Goal: Information Seeking & Learning: Learn about a topic

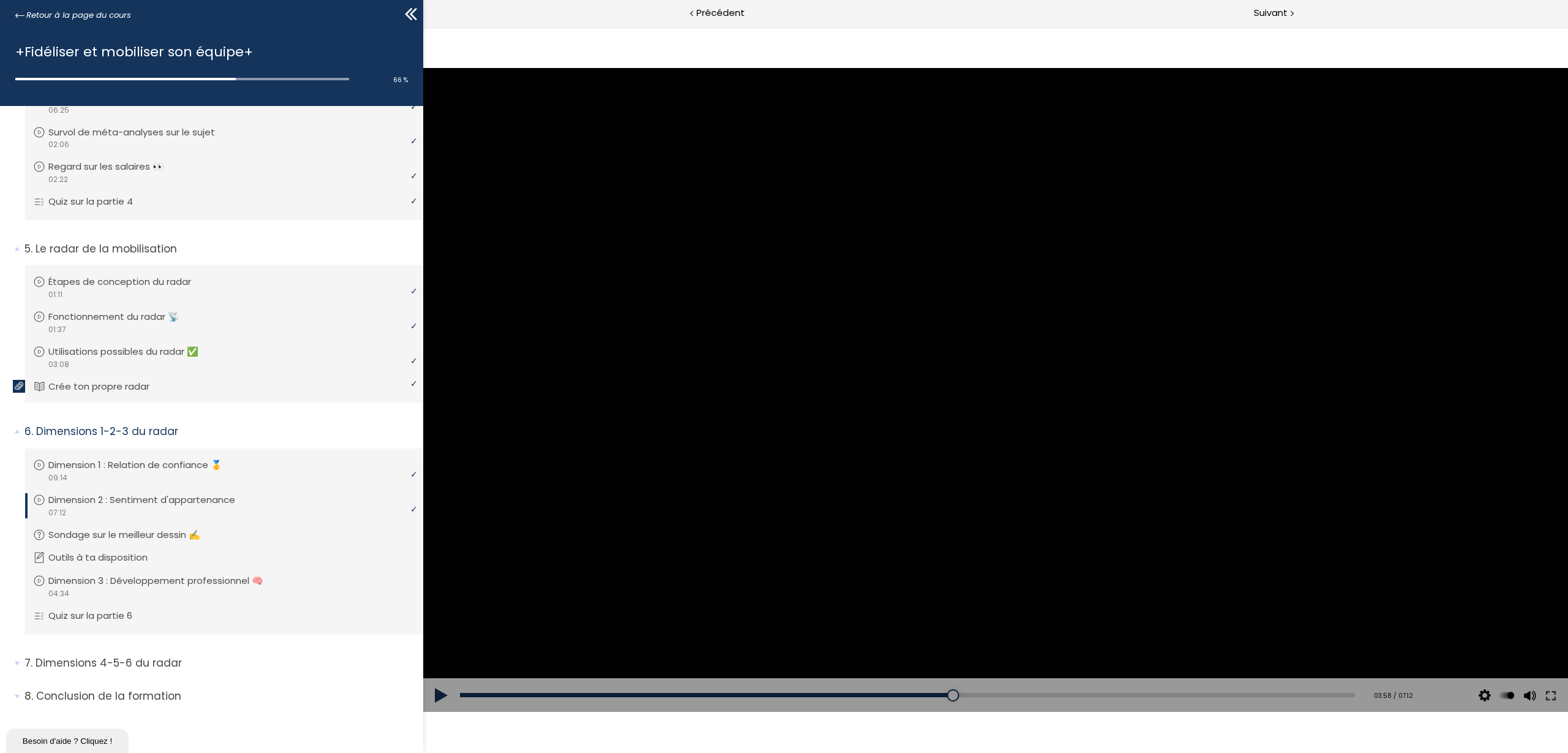
click at [894, 454] on div at bounding box center [996, 390] width 1145 height 644
click at [949, 694] on div "03:58" at bounding box center [907, 695] width 895 height 4
click at [992, 396] on div at bounding box center [996, 390] width 49 height 49
click at [936, 586] on div at bounding box center [996, 390] width 1145 height 644
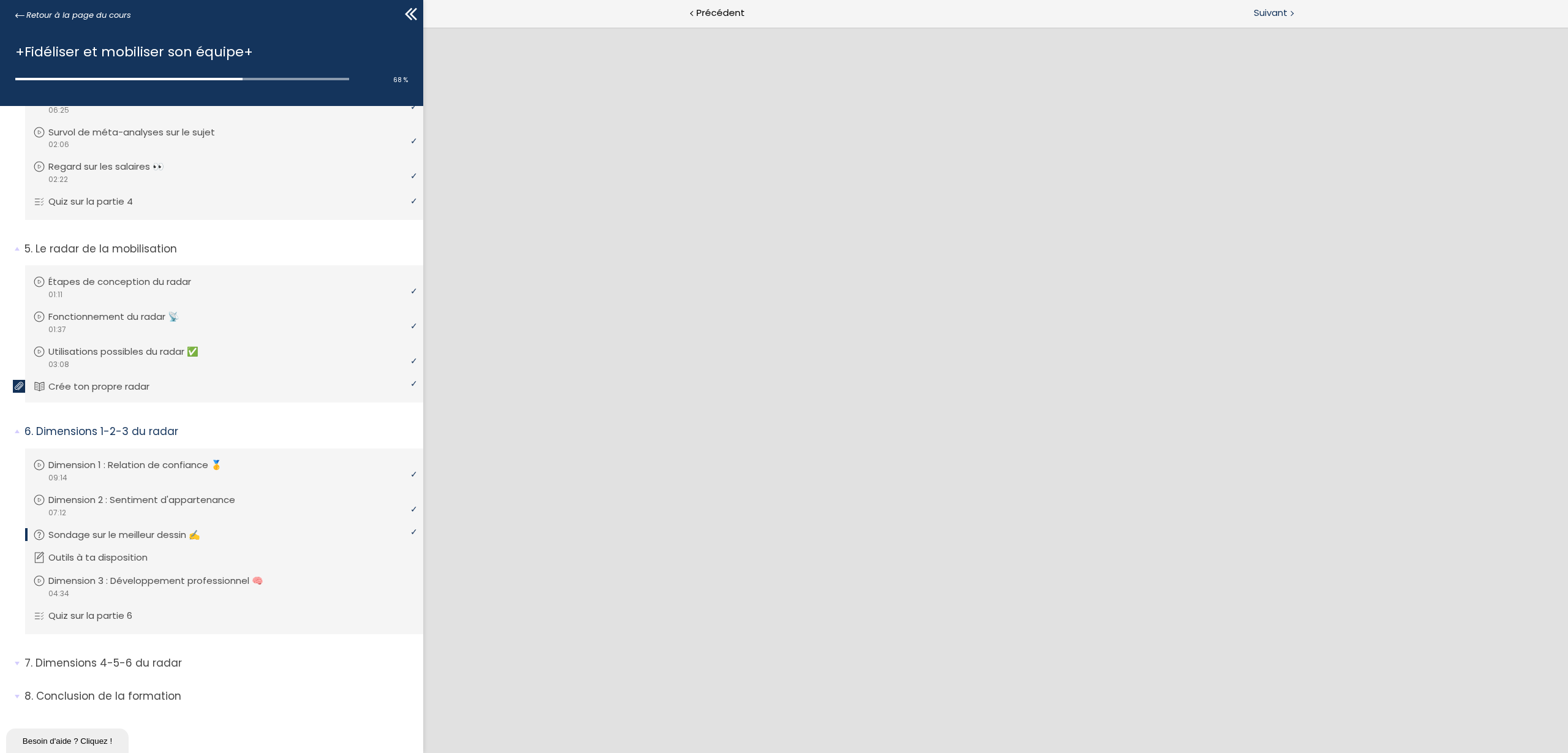
click at [1273, 21] on div "Suivant" at bounding box center [1283, 14] width 572 height 28
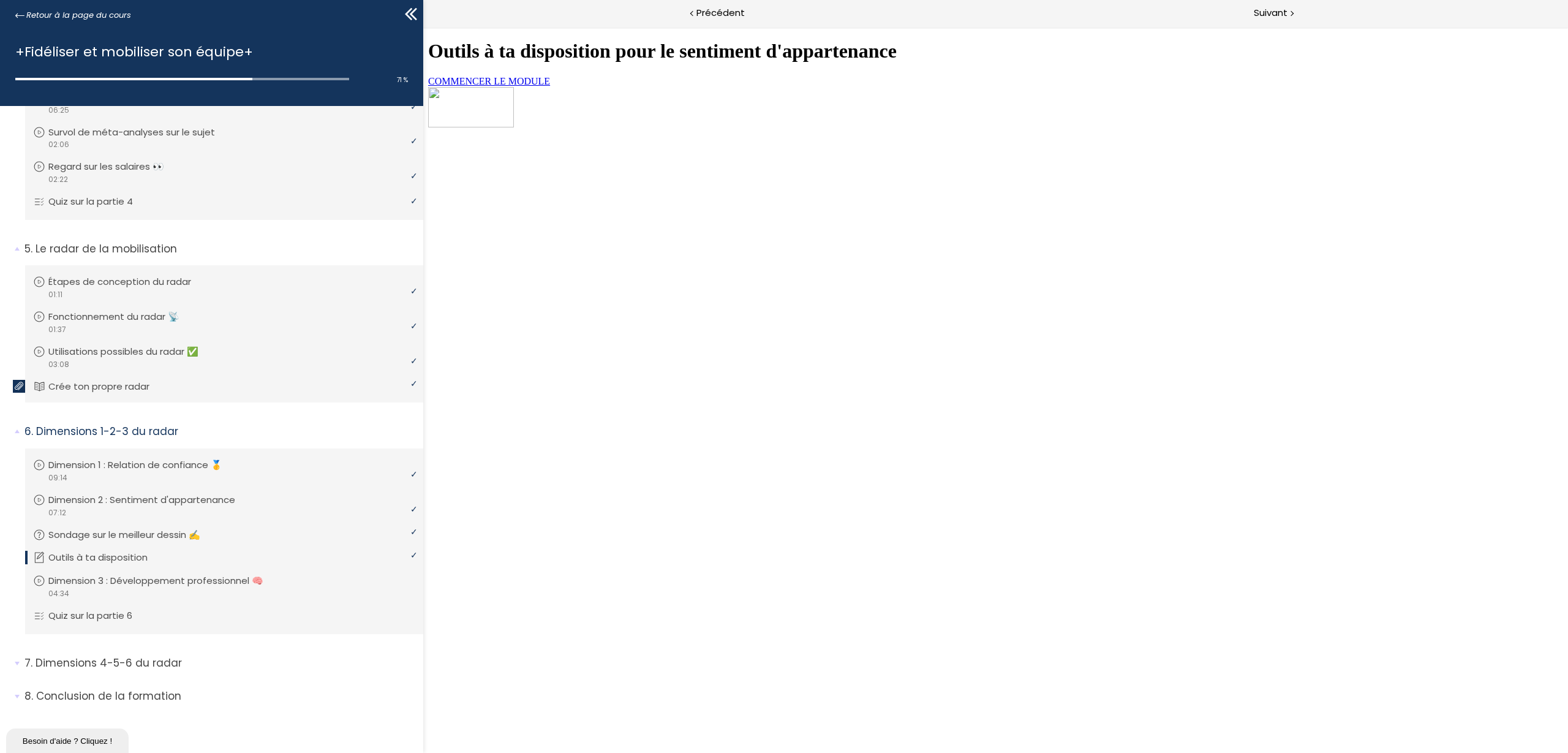
click at [550, 87] on link "COMMENCER LE MODULE" at bounding box center [489, 81] width 122 height 10
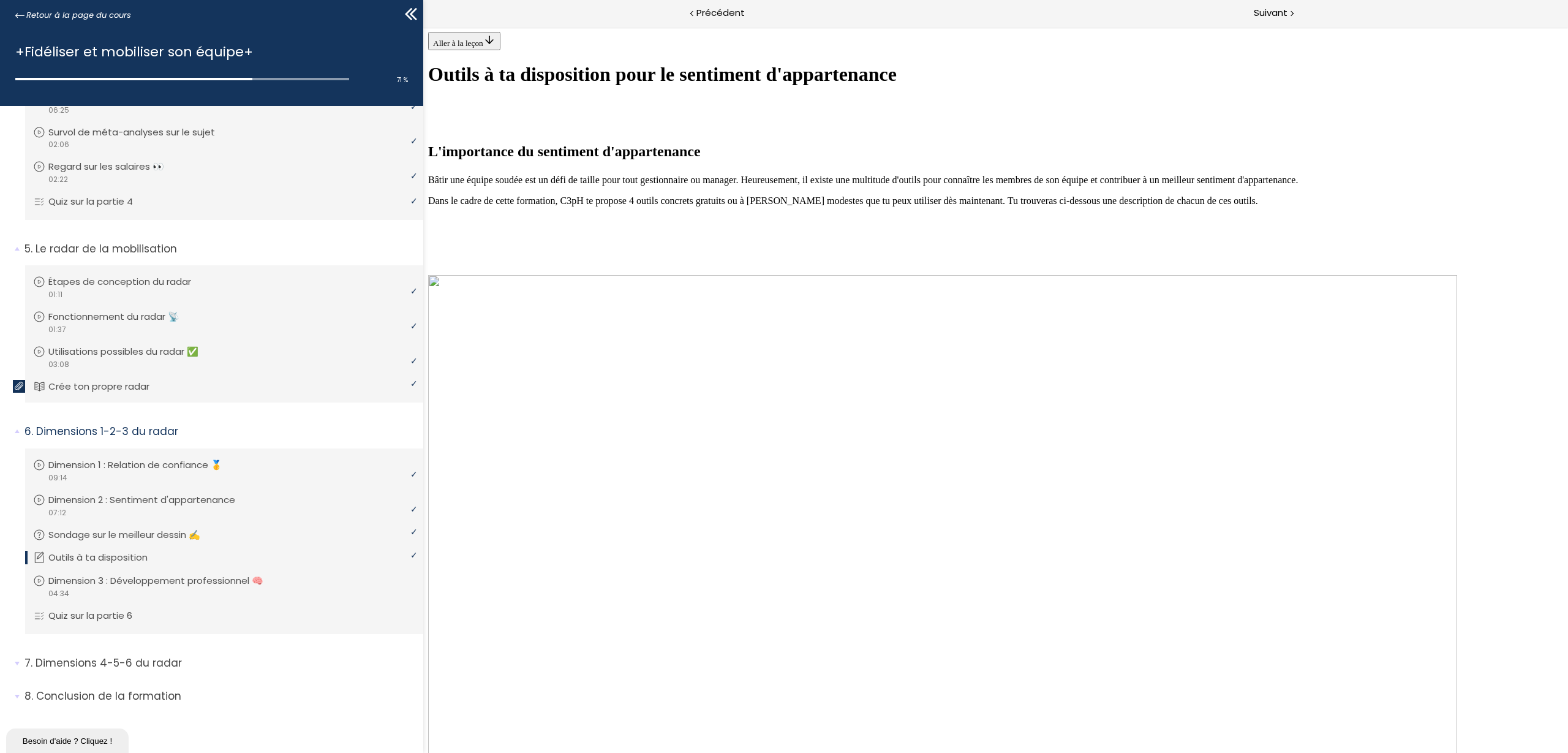
scroll to position [153, 0]
drag, startPoint x: 708, startPoint y: 394, endPoint x: 756, endPoint y: 486, distance: 103.8
copy span "Le sentiment d'appartenance correspond à l'idée d'adhérer et de participer acti…"
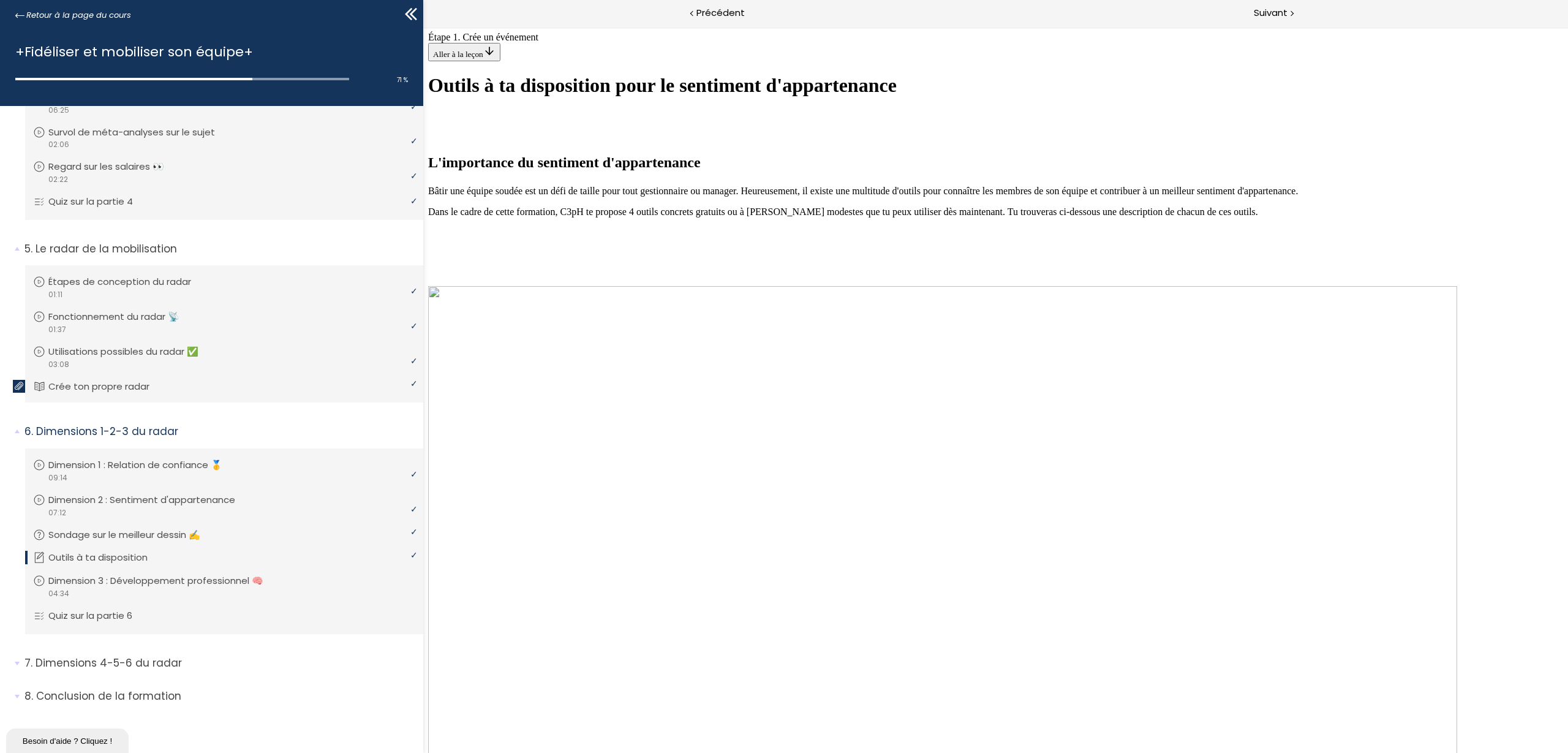
scroll to position [1177, 0]
drag, startPoint x: 667, startPoint y: 196, endPoint x: 658, endPoint y: 195, distance: 9.1
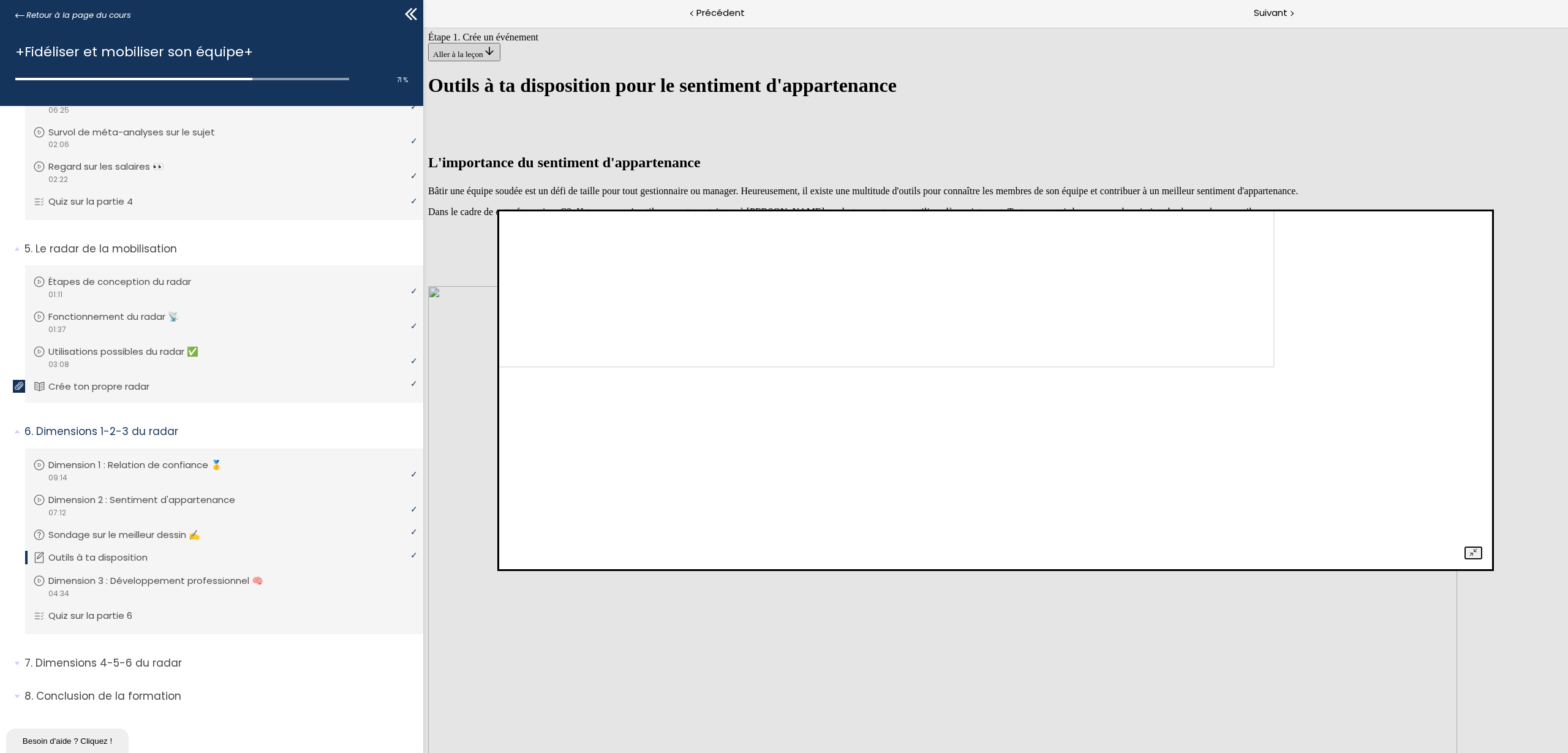
click at [793, 367] on img at bounding box center [796, 200] width 956 height 334
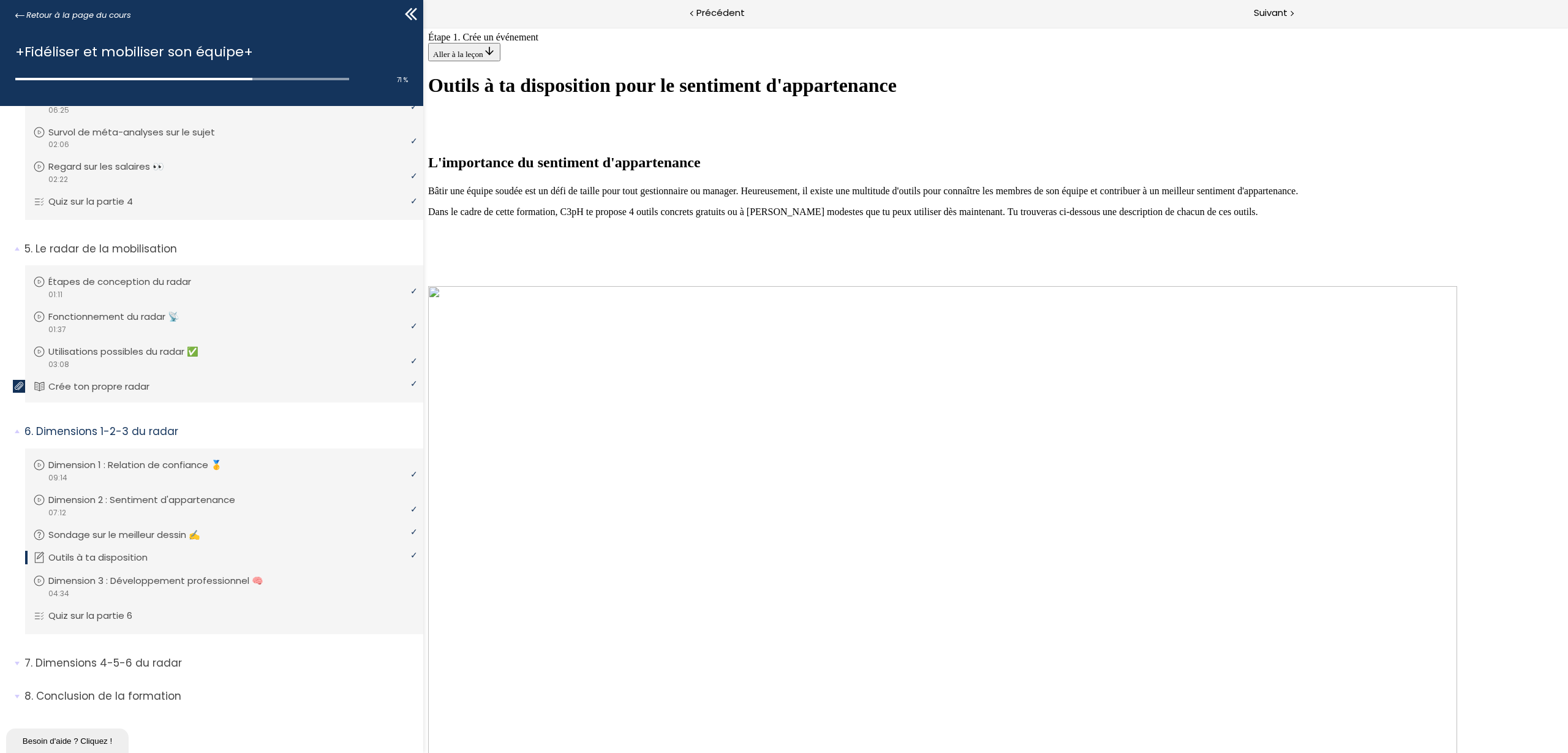
scroll to position [3212, 0]
click at [1263, 7] on span "Suivant" at bounding box center [1271, 13] width 34 height 16
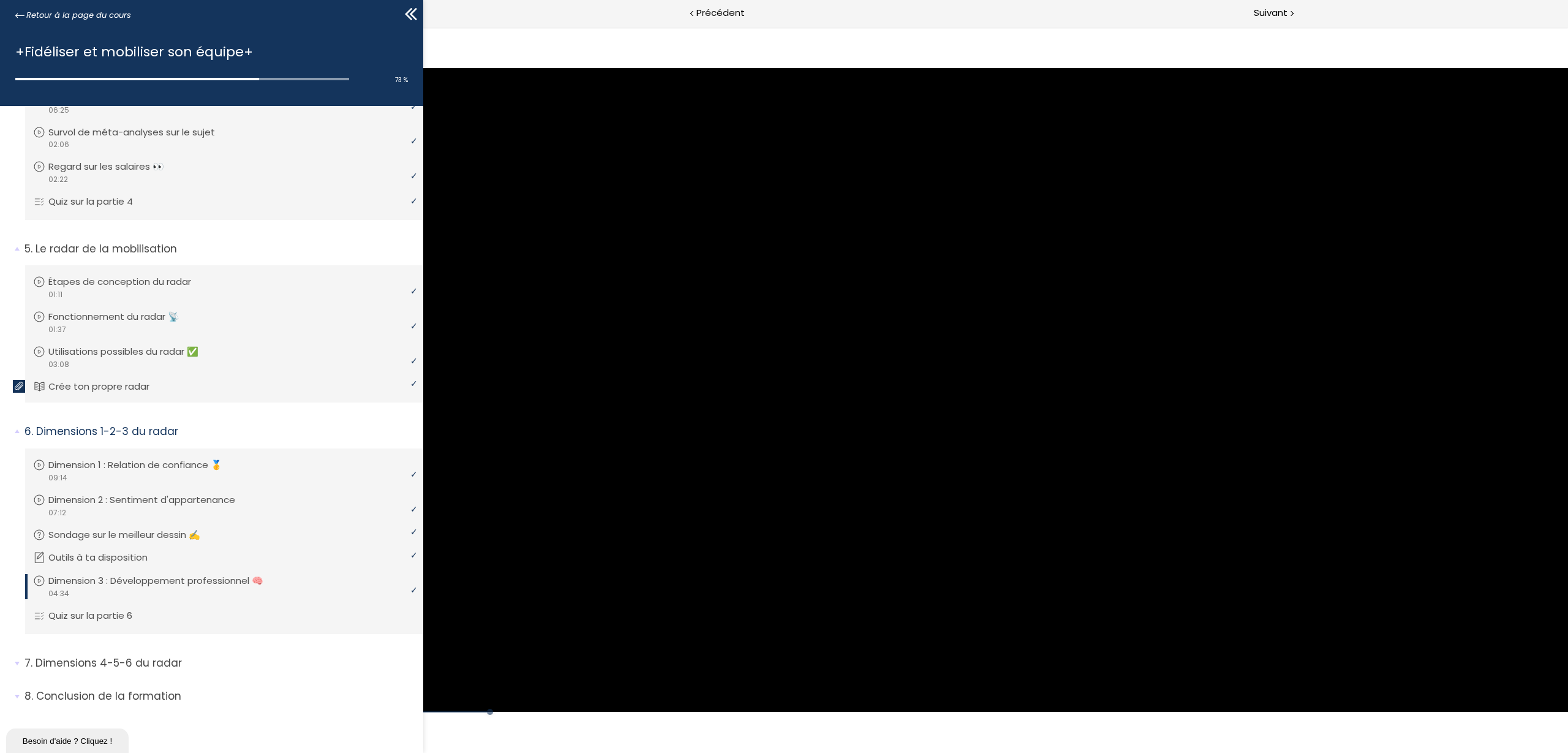
click at [437, 702] on div "Click for sound @keyframes VOLUME_SMALL_WAVE_FLASH { 0% { opacity: 0; } 33% { o…" at bounding box center [996, 390] width 1145 height 644
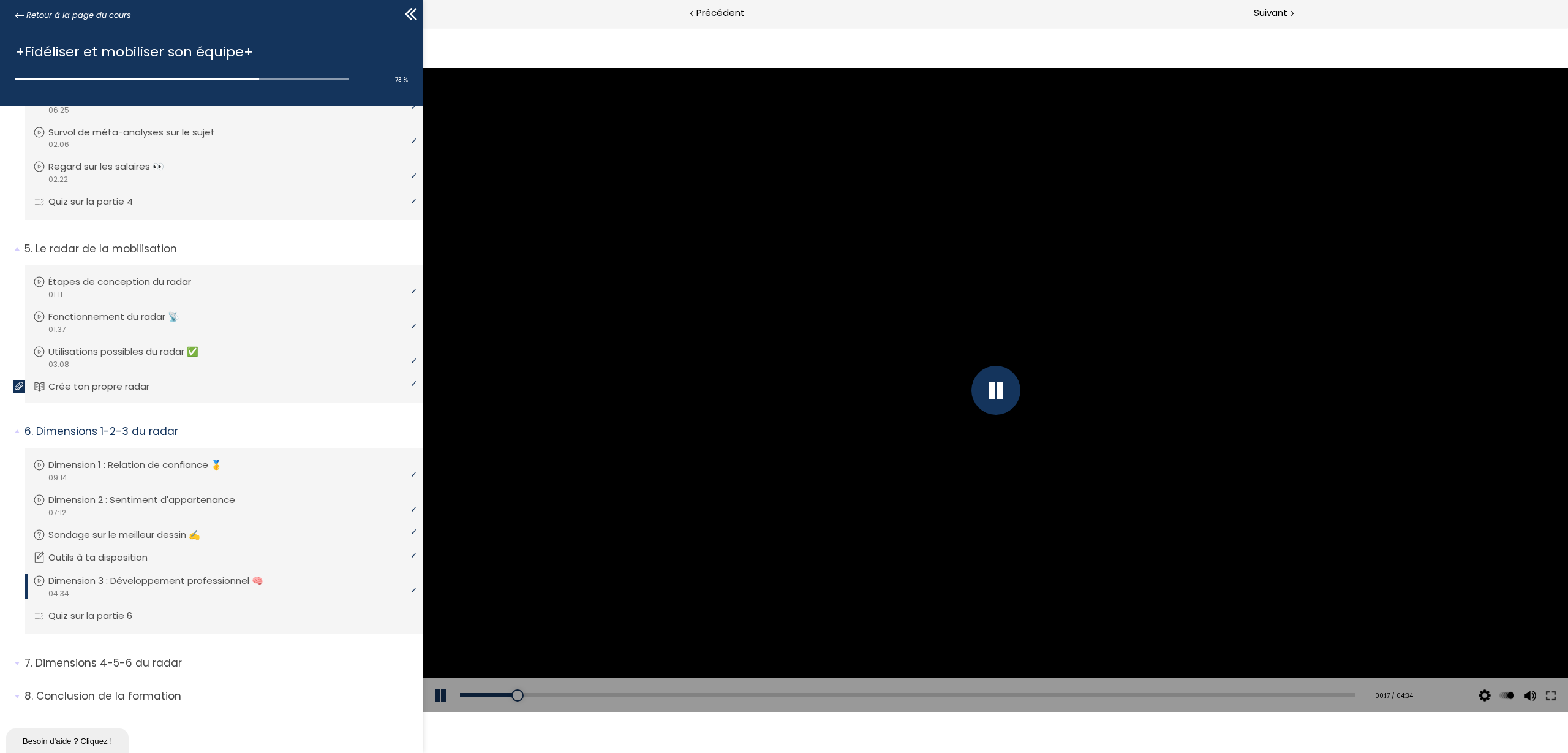
click at [439, 686] on button at bounding box center [442, 695] width 37 height 35
click at [994, 388] on div at bounding box center [996, 390] width 49 height 49
click at [688, 436] on div at bounding box center [996, 390] width 1145 height 644
click at [1500, 657] on span "x 0.5" at bounding box center [1504, 658] width 21 height 12
click at [423, 27] on input "x 0.5" at bounding box center [423, 27] width 0 height 0
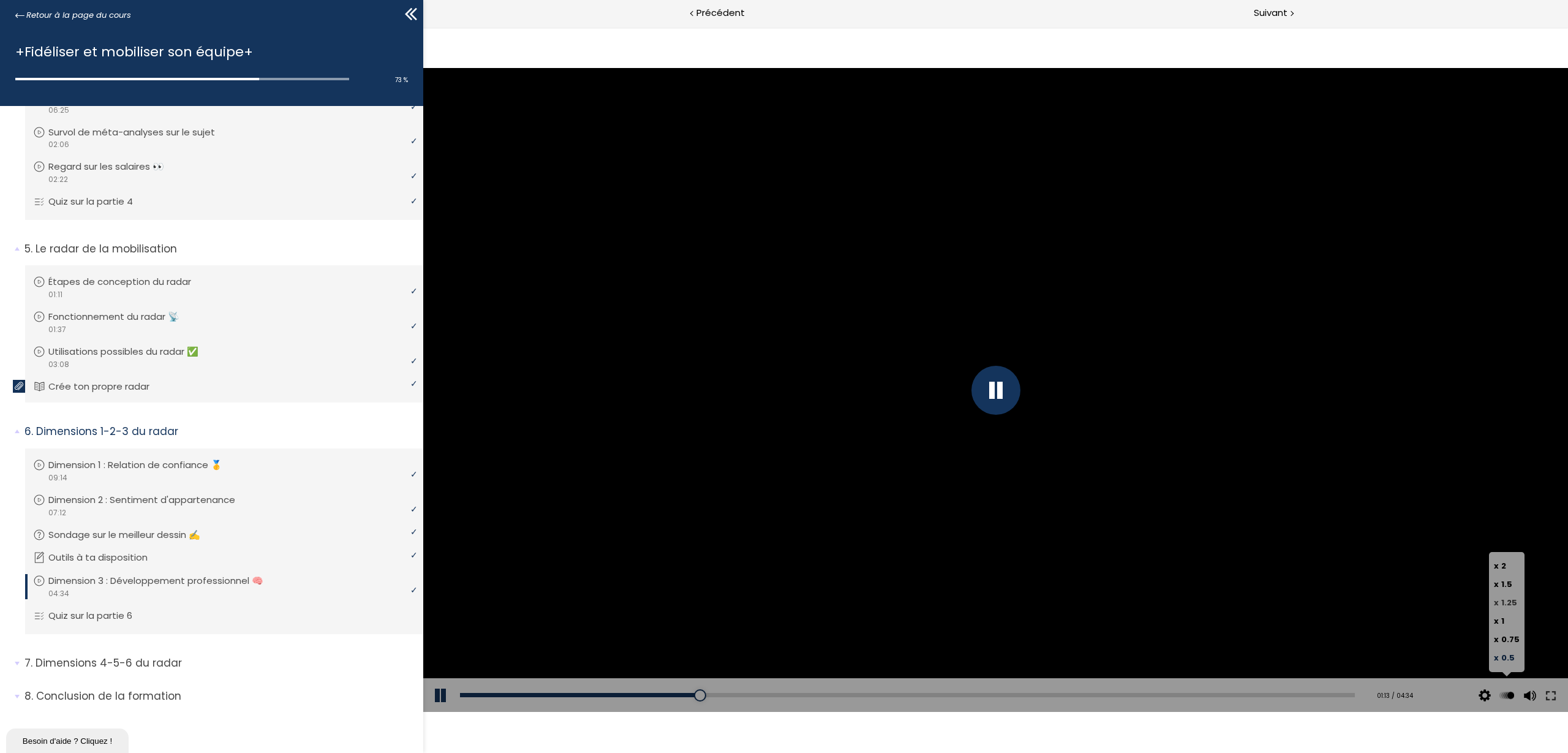
click at [1496, 603] on span "x" at bounding box center [1496, 602] width 5 height 12
click at [423, 27] on input "x 1.25" at bounding box center [423, 27] width 0 height 0
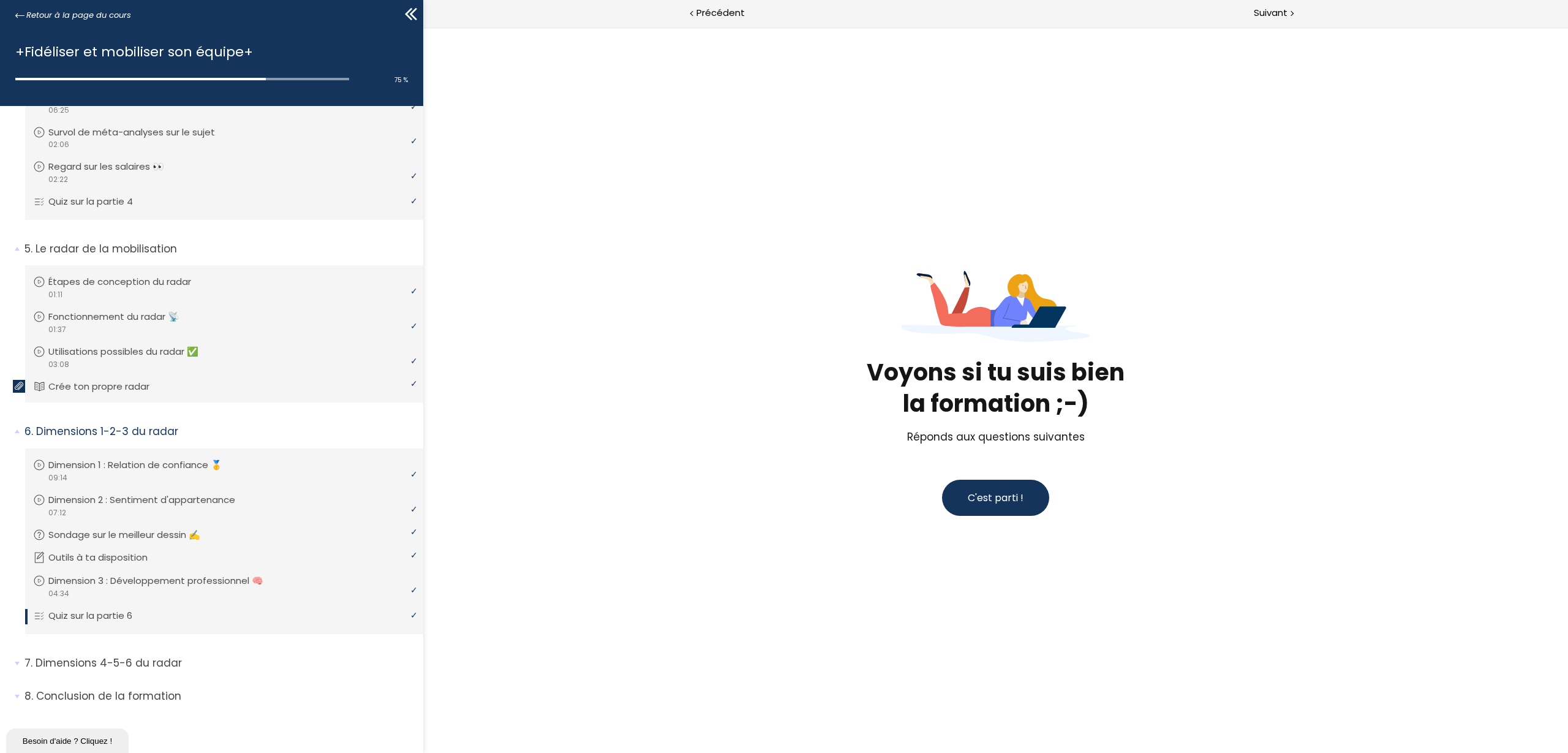
click at [973, 500] on span "C'est parti !" at bounding box center [996, 497] width 55 height 14
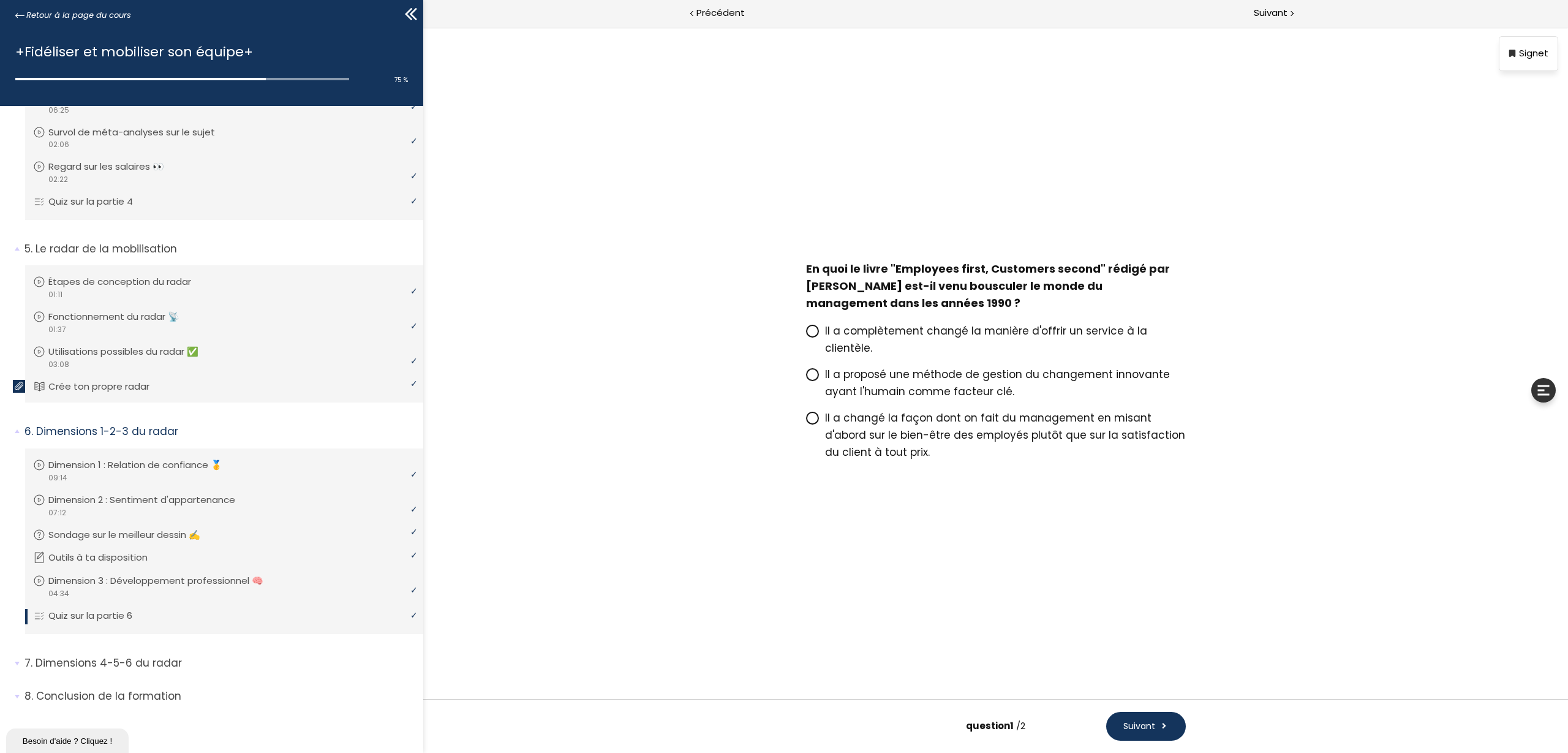
click at [860, 417] on p "Il a changé la façon dont on fait du management en misant d'abord sur le bien-ê…" at bounding box center [1005, 435] width 361 height 51
click at [806, 421] on input "Il a changé la façon dont on fait du management en misant d'abord sur le bien-ê…" at bounding box center [806, 421] width 0 height 0
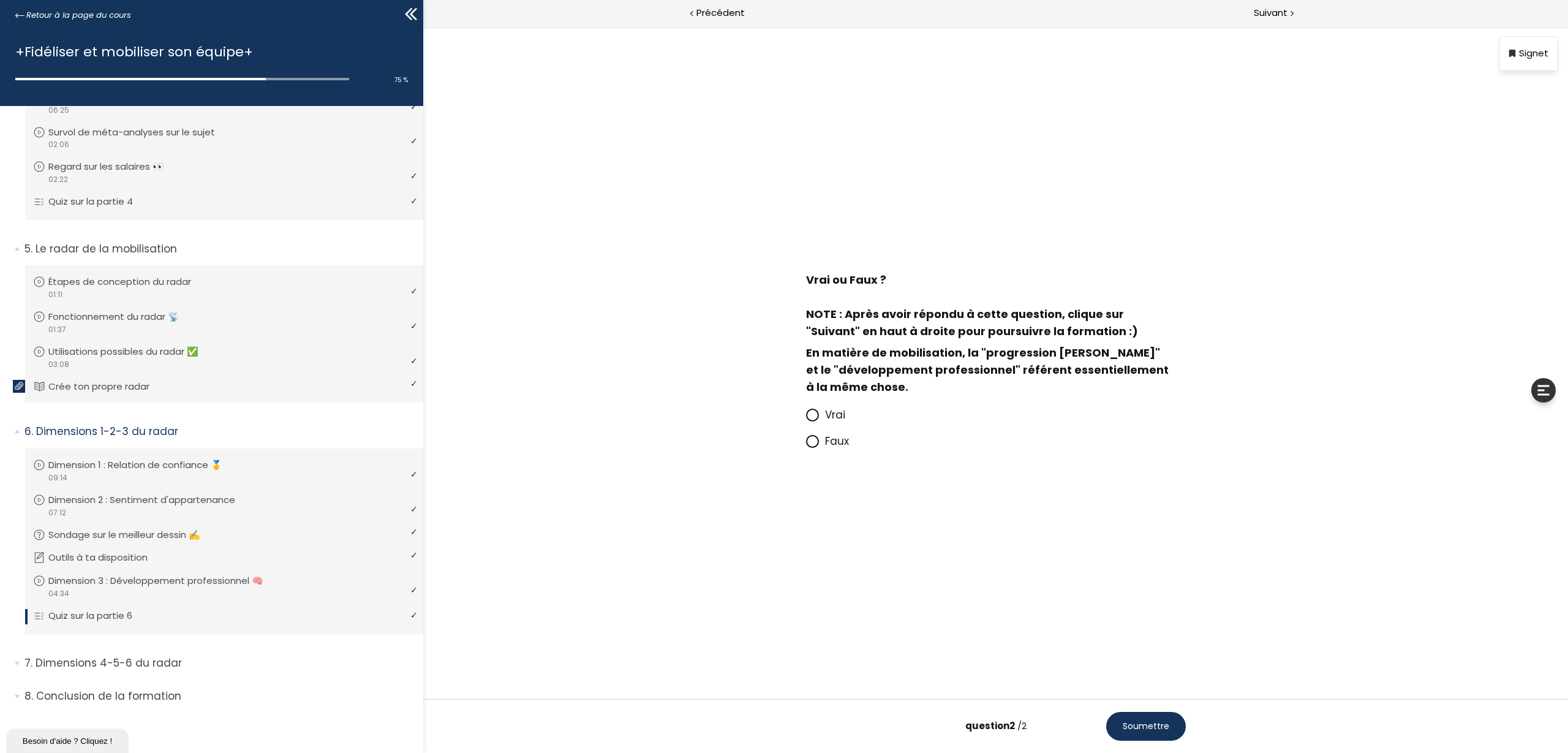
drag, startPoint x: 1556, startPoint y: 493, endPoint x: 1304, endPoint y: 587, distance: 269.0
click at [1304, 587] on div "Vrai ou Faux ? NOTE : Après avoir répondu à cette question, clique sur "Suivant…" at bounding box center [996, 363] width 1145 height 672
click at [1544, 393] on div at bounding box center [1544, 390] width 24 height 24
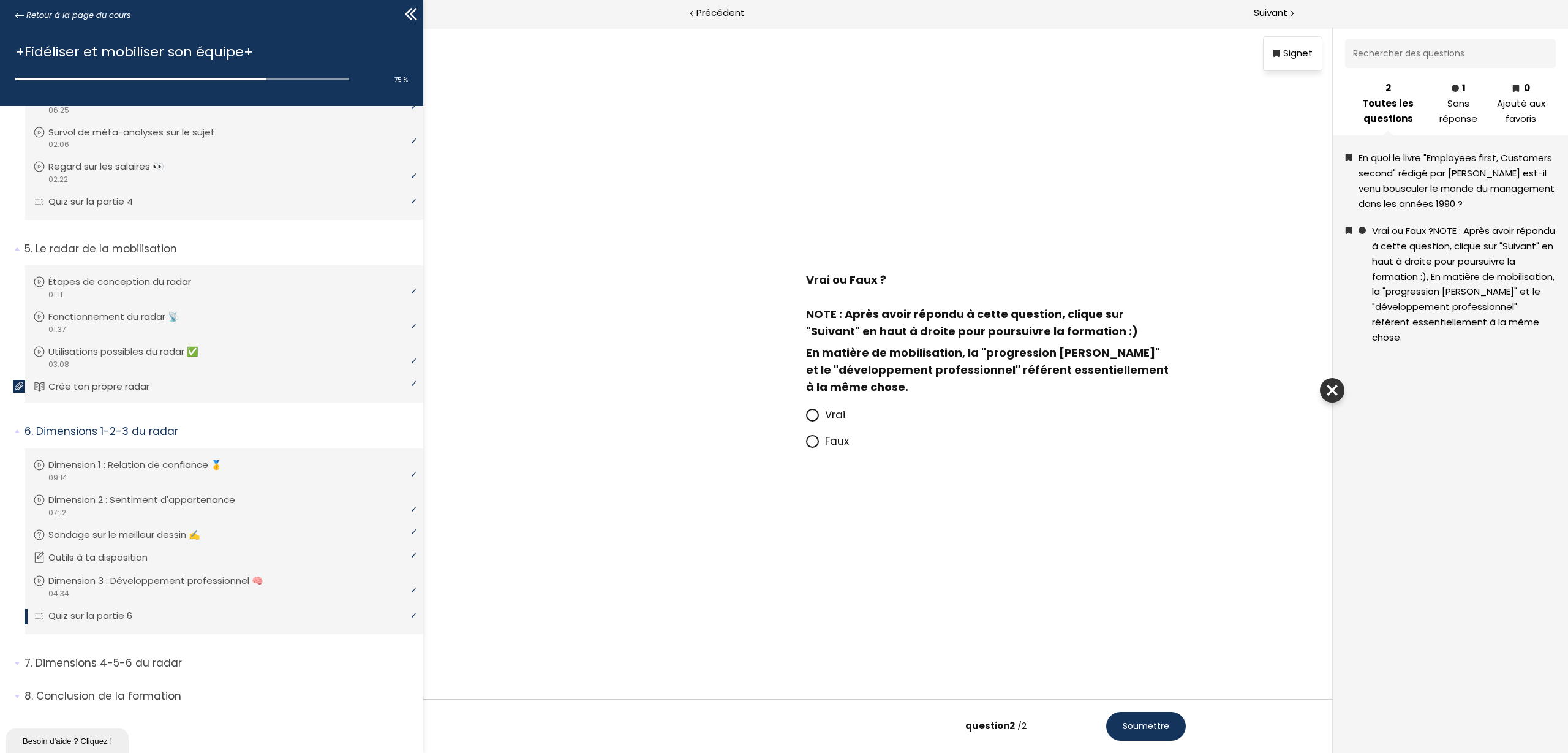
click at [1176, 449] on p "Faux" at bounding box center [1005, 440] width 361 height 17
click at [806, 444] on input "Faux" at bounding box center [806, 444] width 0 height 0
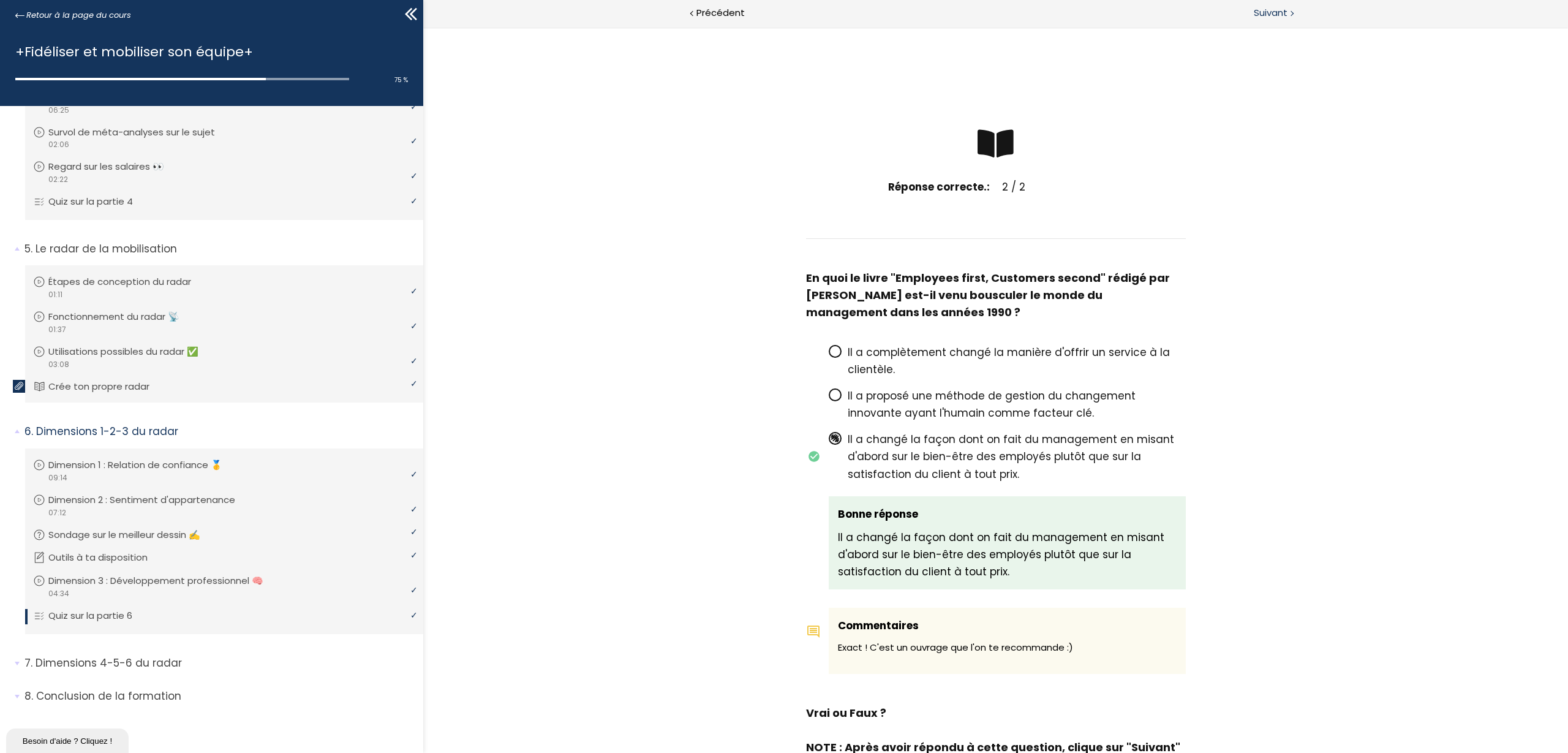
click at [1276, 14] on span "Suivant" at bounding box center [1271, 13] width 34 height 16
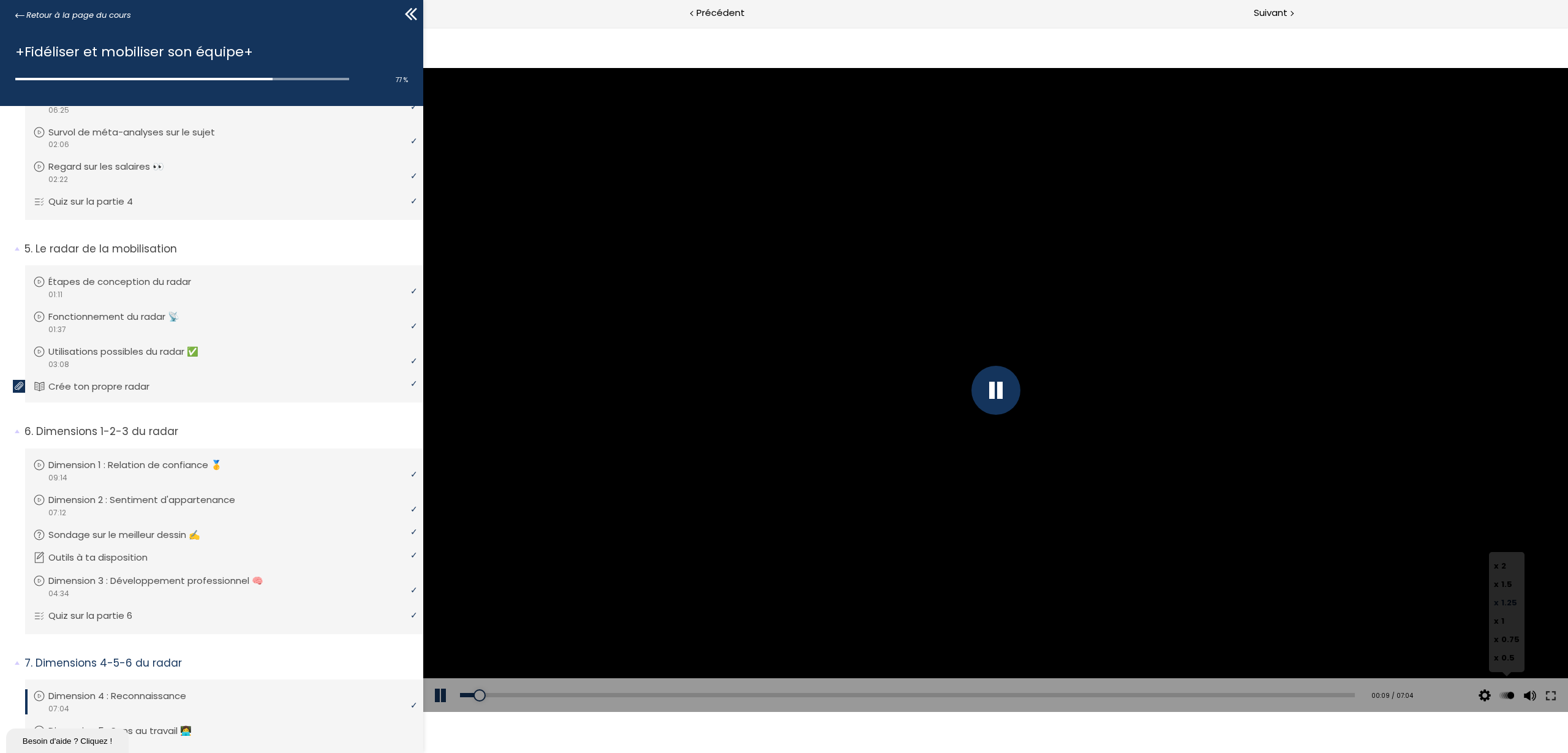
click at [1505, 600] on span "1.25" at bounding box center [1510, 602] width 16 height 12
click at [423, 27] on input "x 1.25" at bounding box center [423, 27] width 0 height 0
click at [584, 691] on div at bounding box center [584, 695] width 12 height 12
click at [591, 693] on div at bounding box center [586, 695] width 12 height 12
click at [599, 693] on div "01:06" at bounding box center [907, 695] width 895 height 4
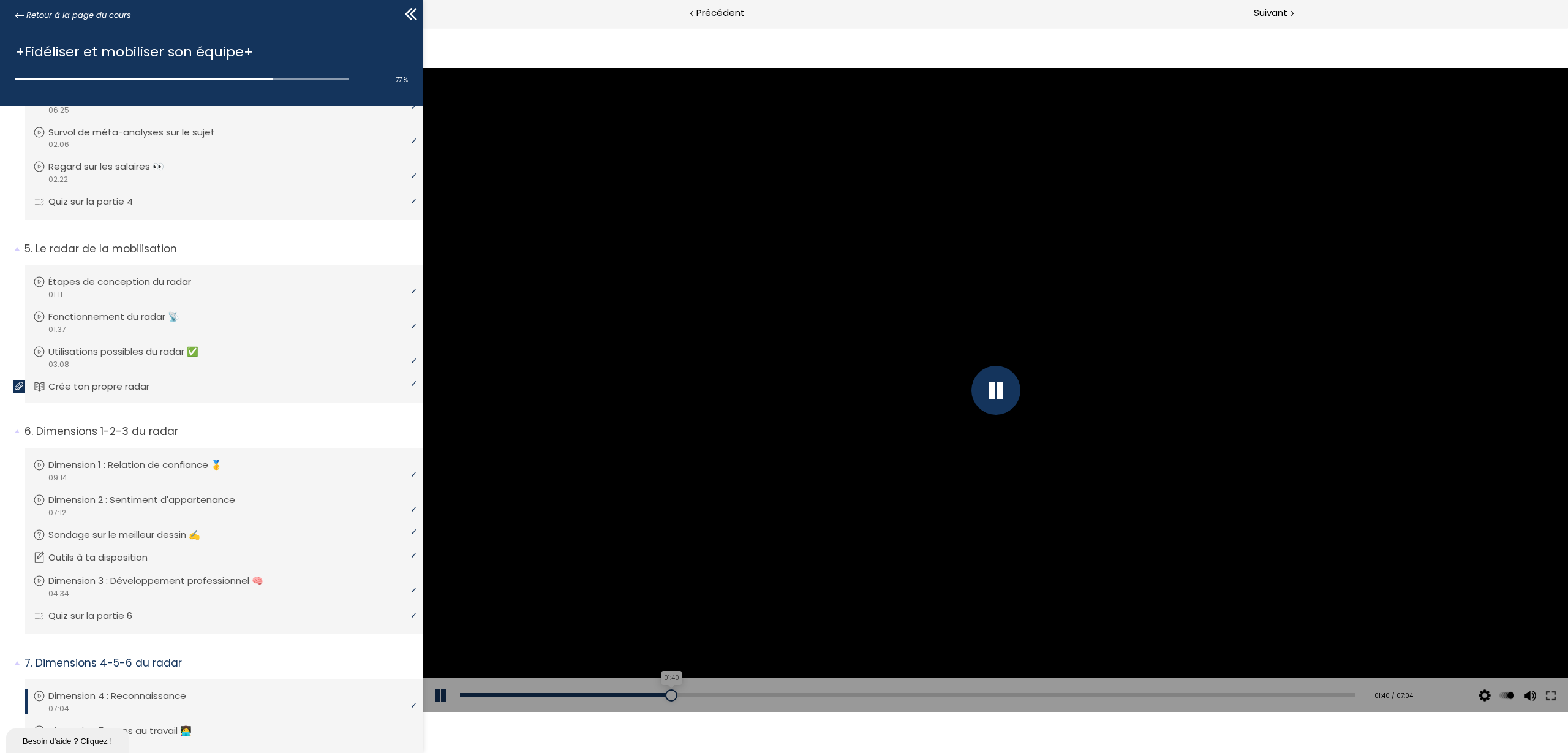
click at [669, 695] on div "01:40" at bounding box center [907, 695] width 895 height 4
click at [660, 695] on div "01:35" at bounding box center [907, 695] width 895 height 4
click at [676, 693] on div "01:46" at bounding box center [907, 695] width 895 height 4
click at [639, 693] on div "01:24" at bounding box center [907, 695] width 895 height 4
click at [672, 420] on div at bounding box center [996, 390] width 1145 height 644
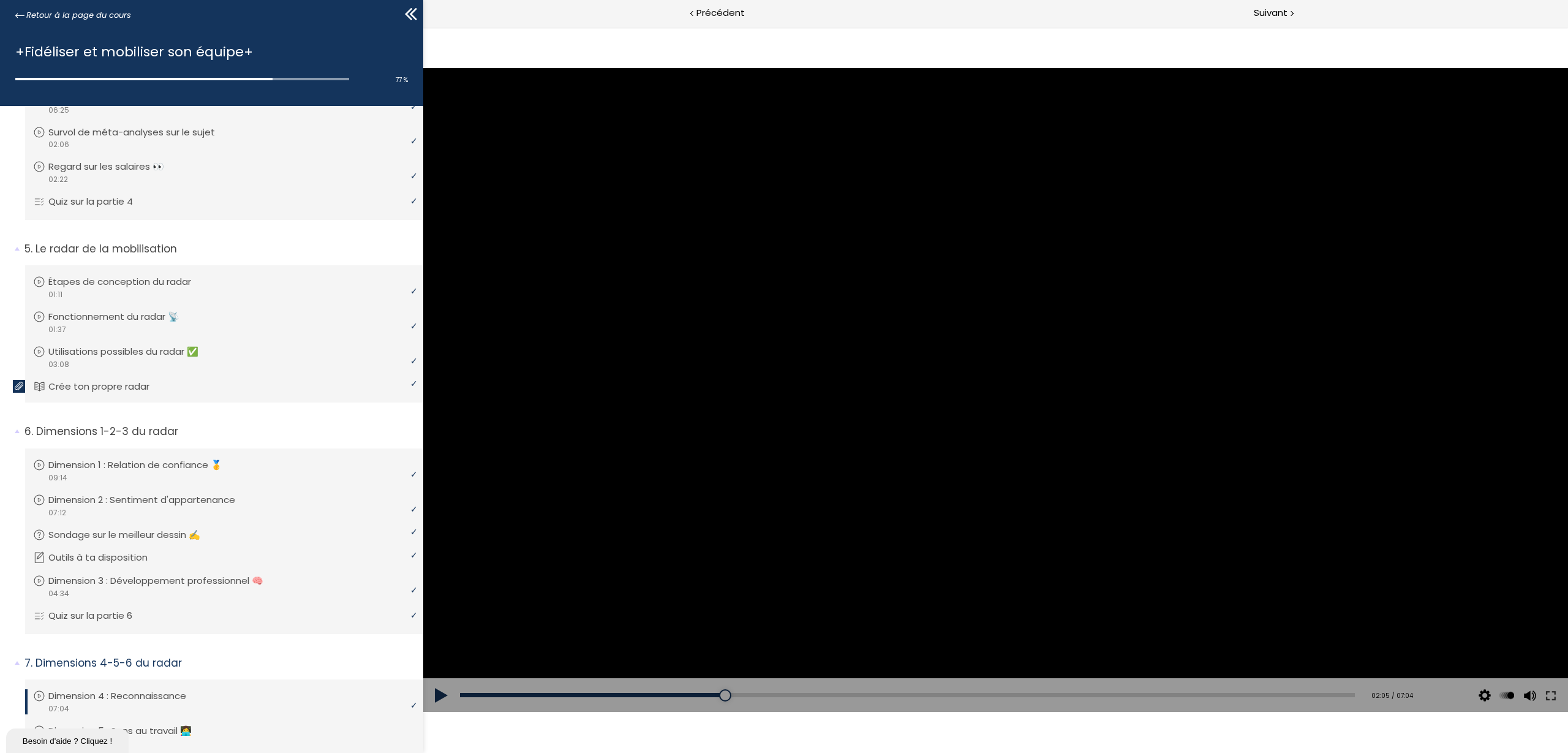
click at [1000, 315] on div at bounding box center [996, 390] width 1145 height 644
click at [992, 373] on div at bounding box center [996, 390] width 49 height 49
click at [713, 691] on div "Add chapter 01:22" at bounding box center [907, 695] width 895 height 35
click at [713, 693] on div "02:01" at bounding box center [907, 695] width 895 height 4
click at [925, 604] on div at bounding box center [996, 390] width 1145 height 644
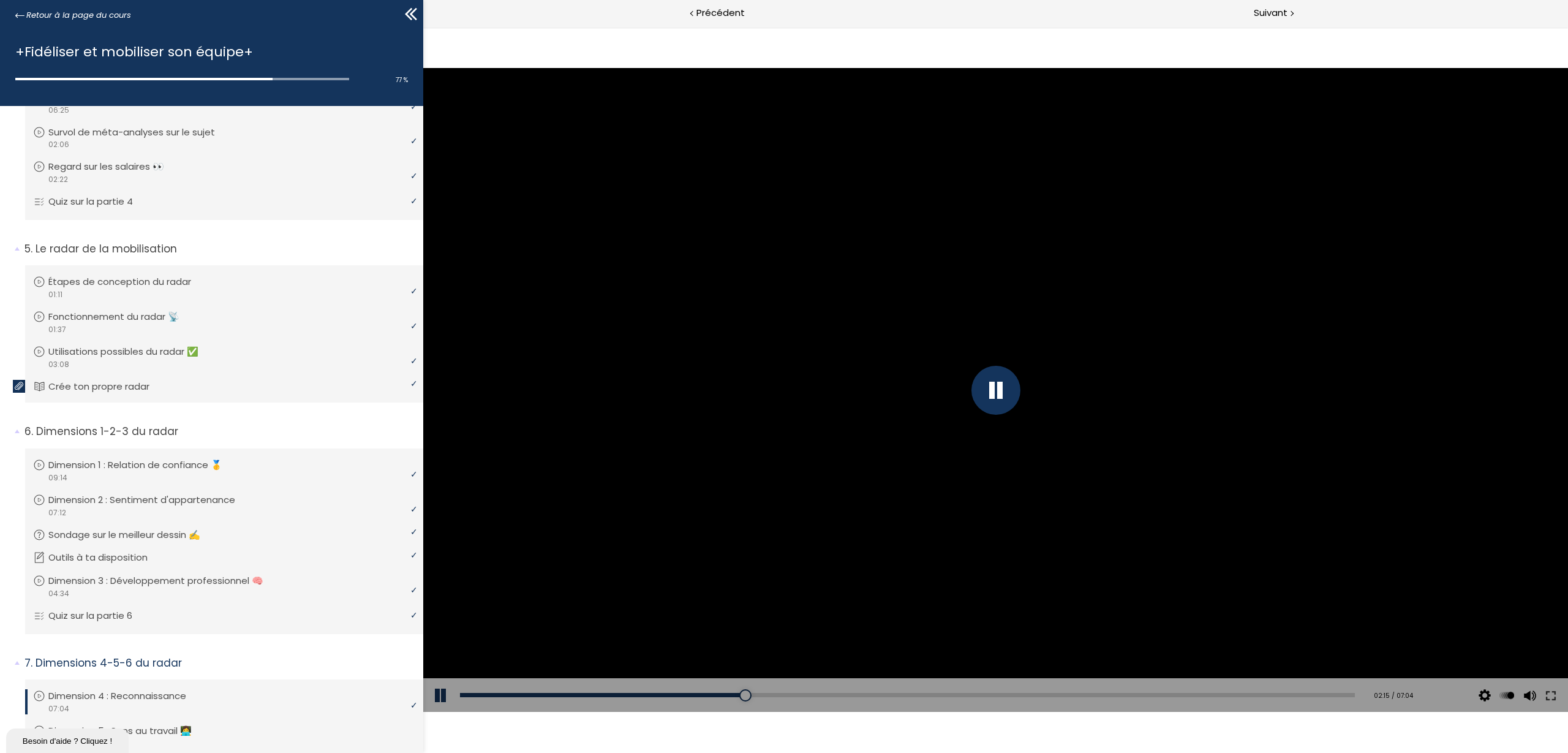
click at [998, 397] on div at bounding box center [996, 390] width 49 height 49
click at [939, 231] on div at bounding box center [996, 390] width 1145 height 644
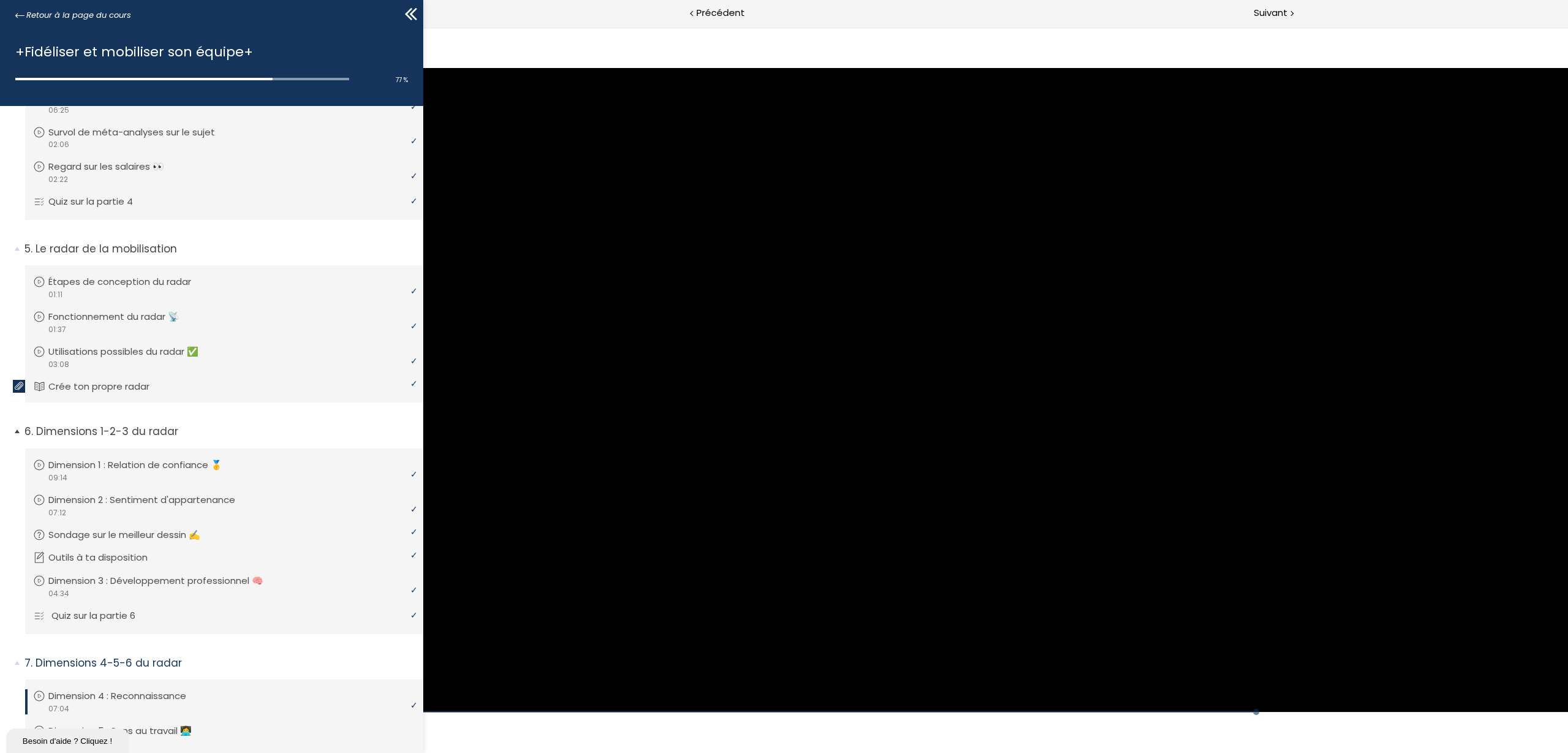
scroll to position [1030, 0]
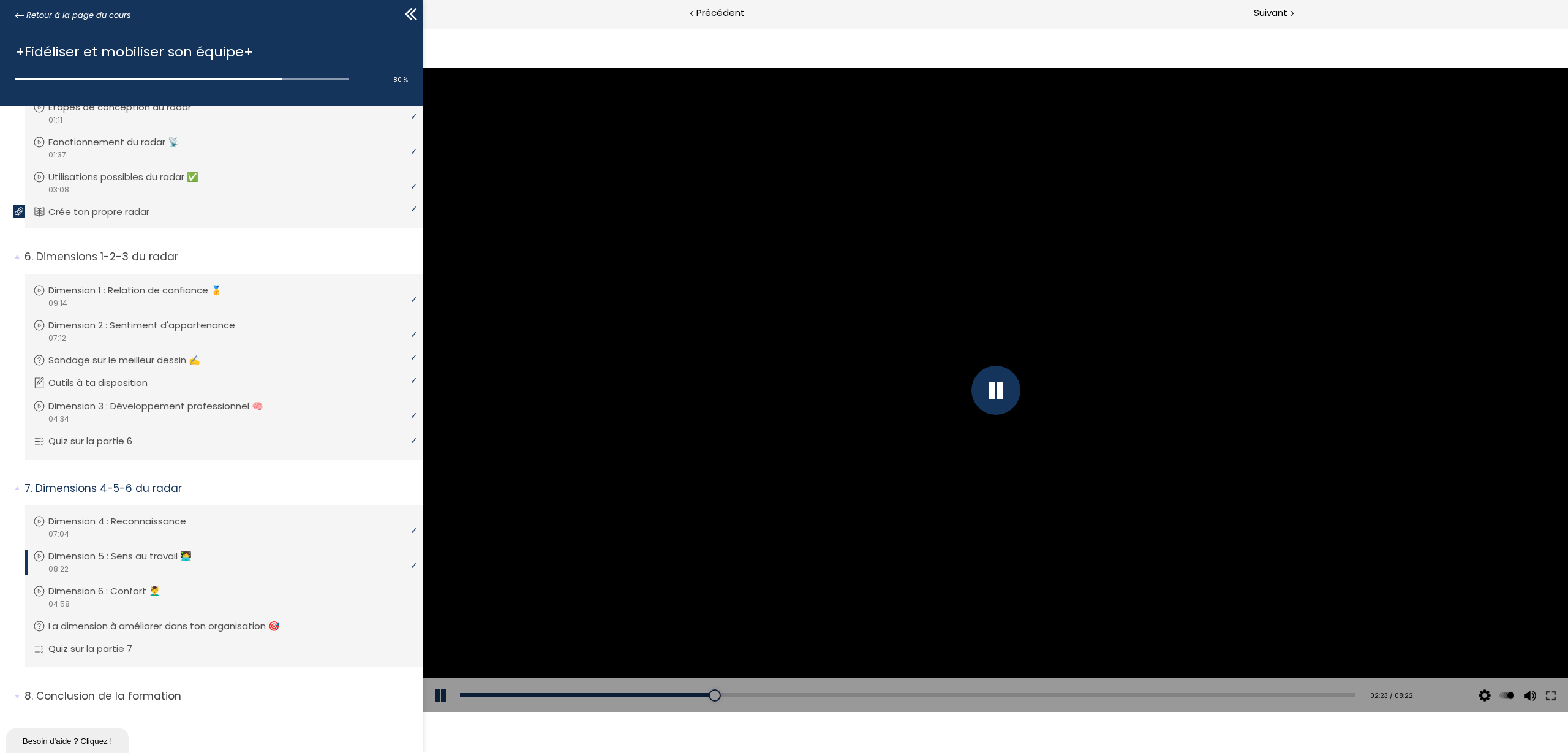
click at [1003, 396] on div at bounding box center [996, 390] width 49 height 49
click at [651, 693] on div "01:48" at bounding box center [907, 695] width 895 height 4
click at [430, 694] on button at bounding box center [442, 695] width 37 height 35
click at [666, 695] on div "01:57" at bounding box center [907, 695] width 895 height 4
click at [622, 693] on div "01:32" at bounding box center [907, 695] width 895 height 4
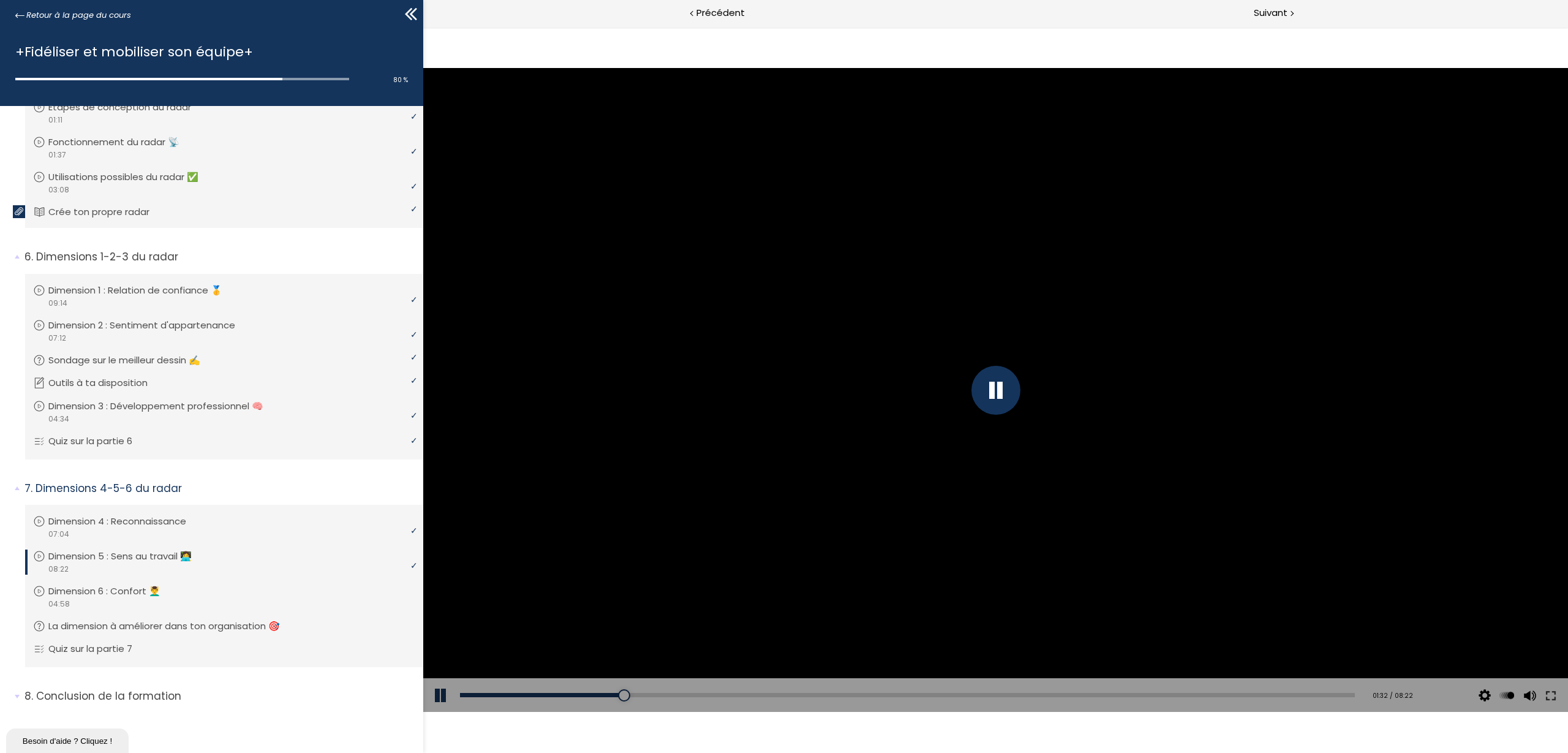
click at [582, 689] on div "Add chapter 01:31" at bounding box center [907, 695] width 895 height 35
click at [570, 695] on div "01:02" at bounding box center [907, 695] width 895 height 4
click at [542, 691] on div "Add chapter 00:52" at bounding box center [907, 695] width 895 height 35
click at [531, 695] on div "00:40" at bounding box center [907, 695] width 895 height 4
click at [538, 695] on div "00:44" at bounding box center [907, 695] width 895 height 4
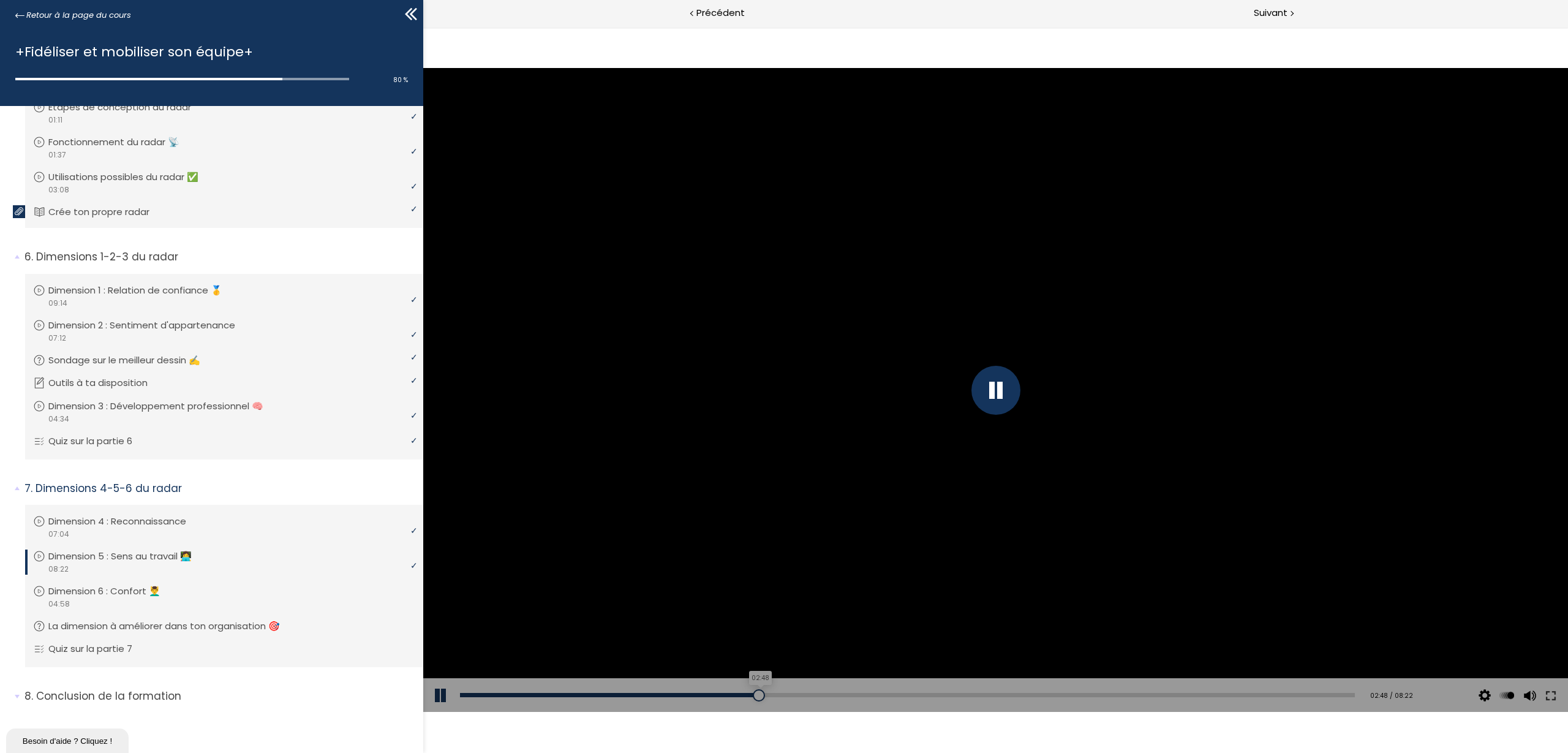
click at [756, 696] on div "02:48" at bounding box center [907, 695] width 895 height 4
click at [730, 695] on div "02:33" at bounding box center [907, 695] width 895 height 4
click at [795, 694] on div "03:10" at bounding box center [907, 695] width 895 height 4
click at [790, 693] on div "01:51" at bounding box center [907, 695] width 895 height 4
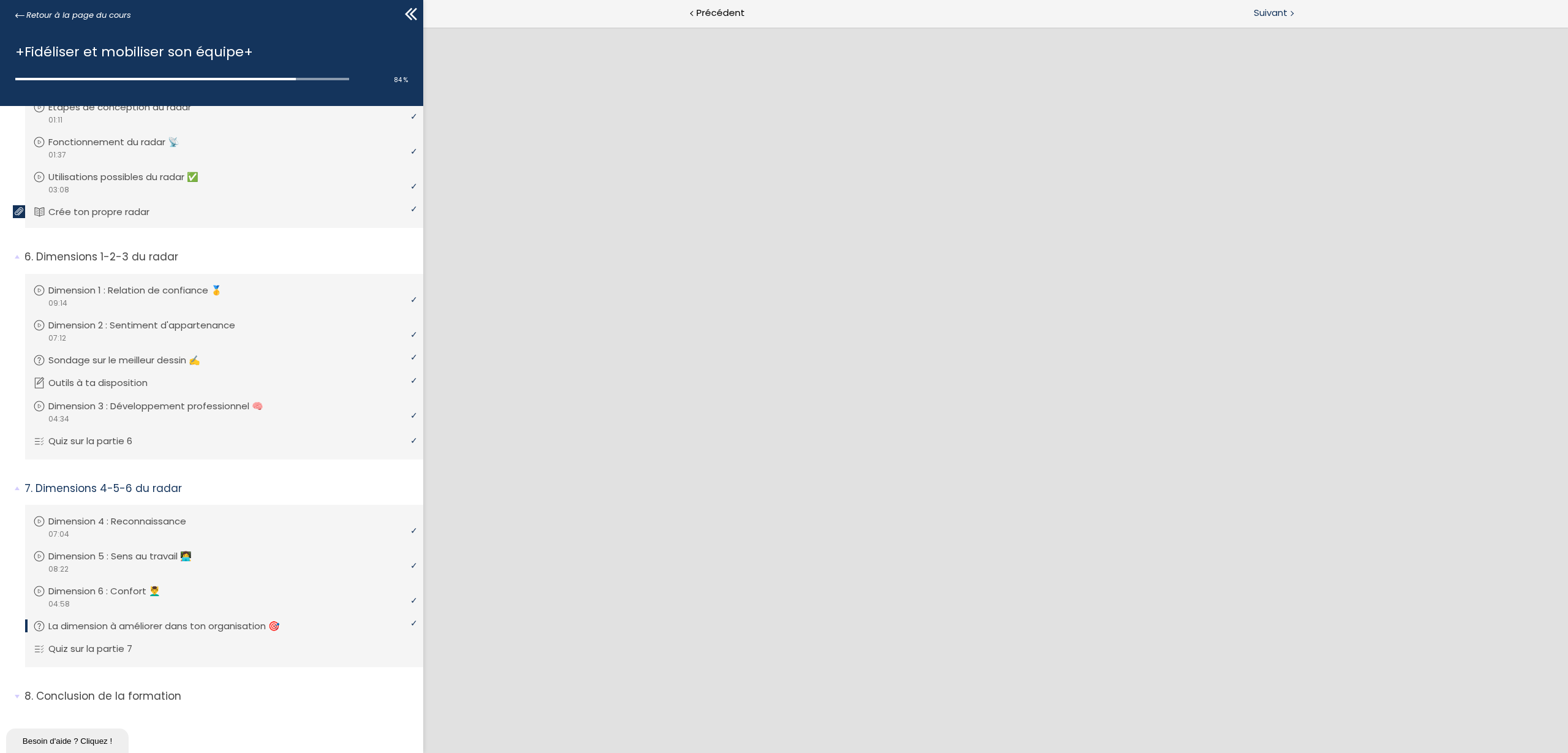
click at [1271, 3] on div "Suivant" at bounding box center [1283, 14] width 572 height 28
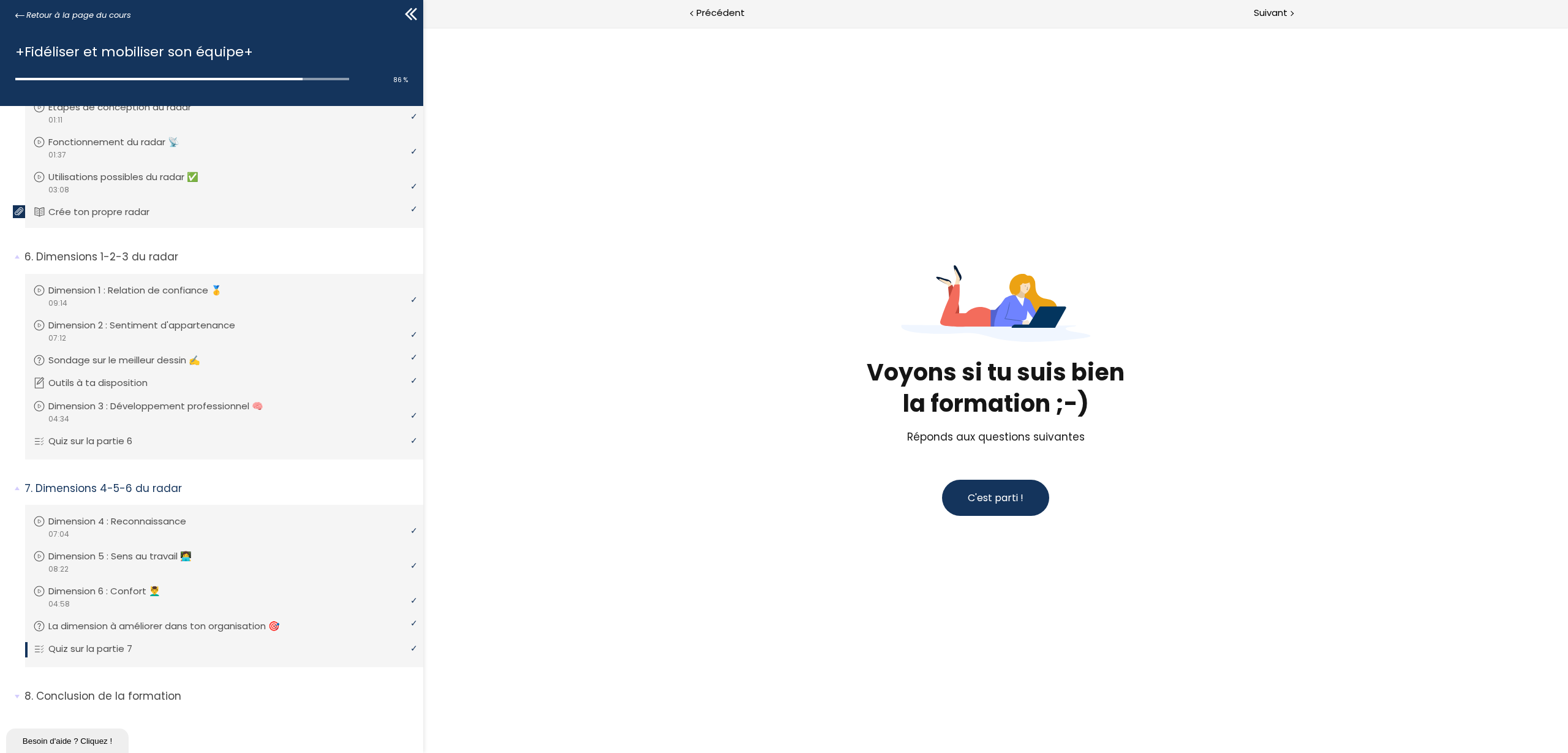
click at [988, 492] on span "C'est parti !" at bounding box center [996, 497] width 55 height 14
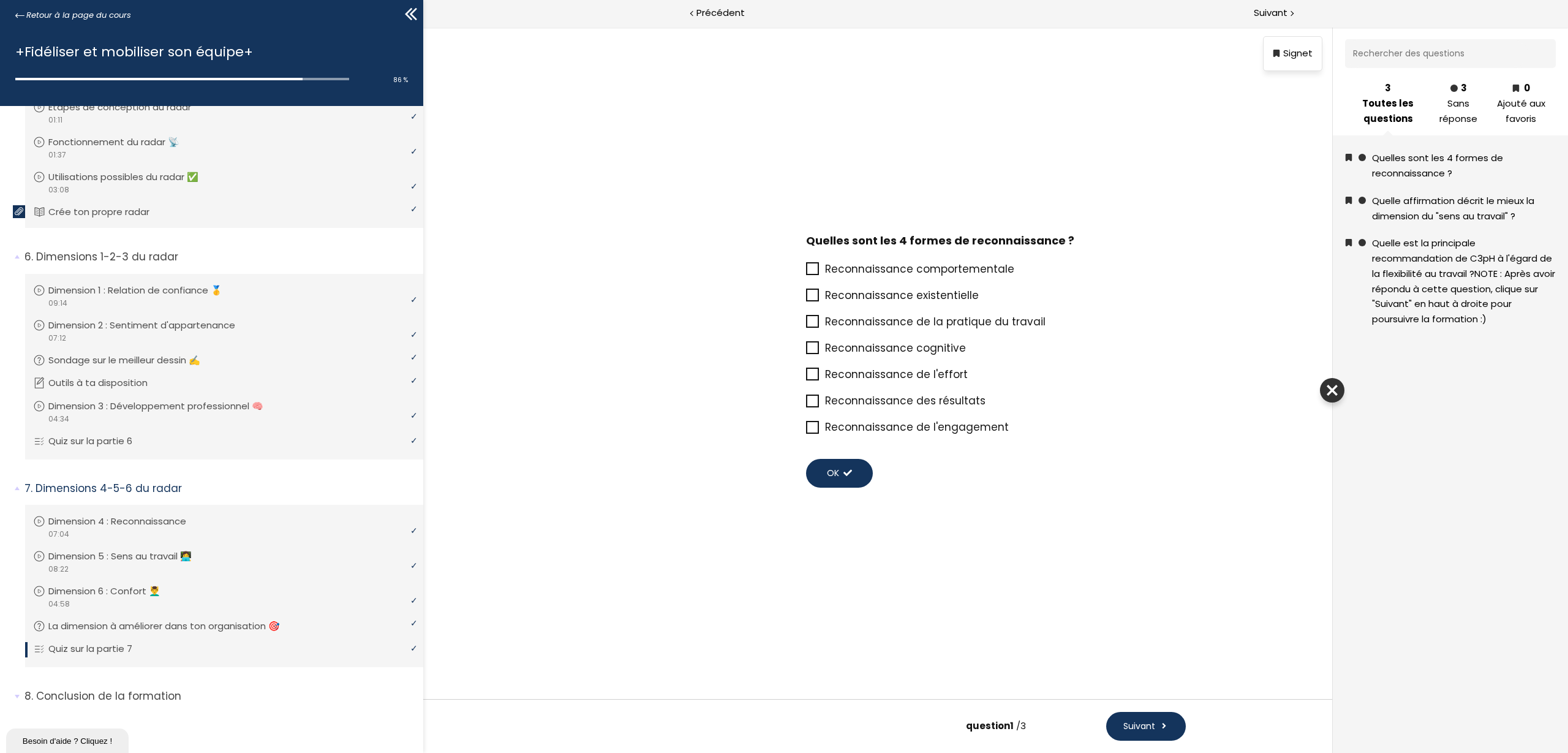
click at [810, 376] on icon at bounding box center [813, 374] width 9 height 9
click at [806, 378] on input "Reconnaissance de l'effort" at bounding box center [806, 378] width 0 height 0
click at [811, 404] on icon at bounding box center [812, 401] width 10 height 10
click at [806, 405] on input "Reconnaissance des résultats" at bounding box center [806, 405] width 0 height 0
click at [816, 297] on icon at bounding box center [812, 294] width 10 height 10
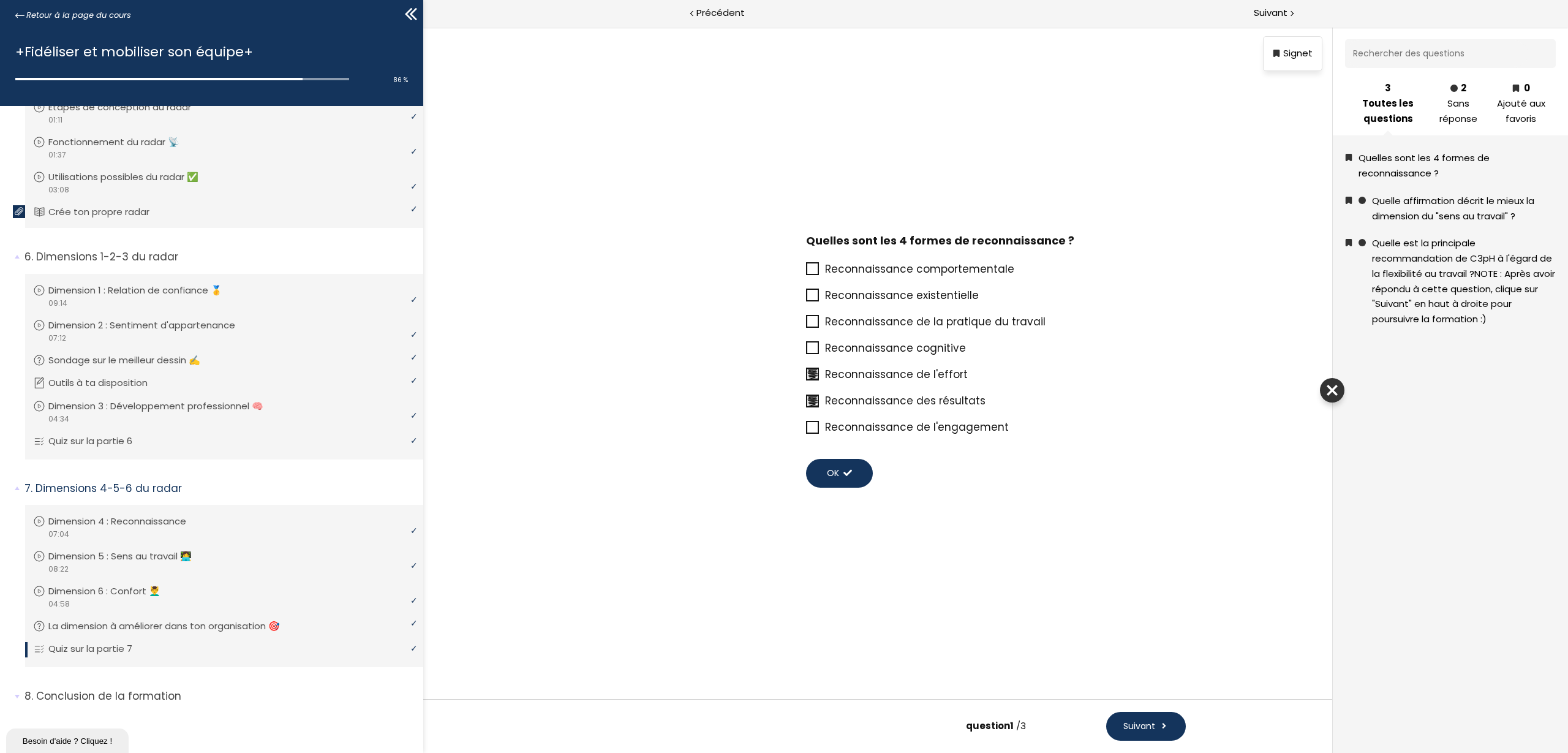
click at [806, 299] on input "Reconnaissance existentielle" at bounding box center [806, 299] width 0 height 0
click at [816, 316] on icon at bounding box center [812, 321] width 10 height 10
click at [806, 325] on input "Reconnaissance de la pratique du travail" at bounding box center [806, 325] width 0 height 0
click at [1127, 728] on span "Suivant" at bounding box center [1139, 726] width 32 height 13
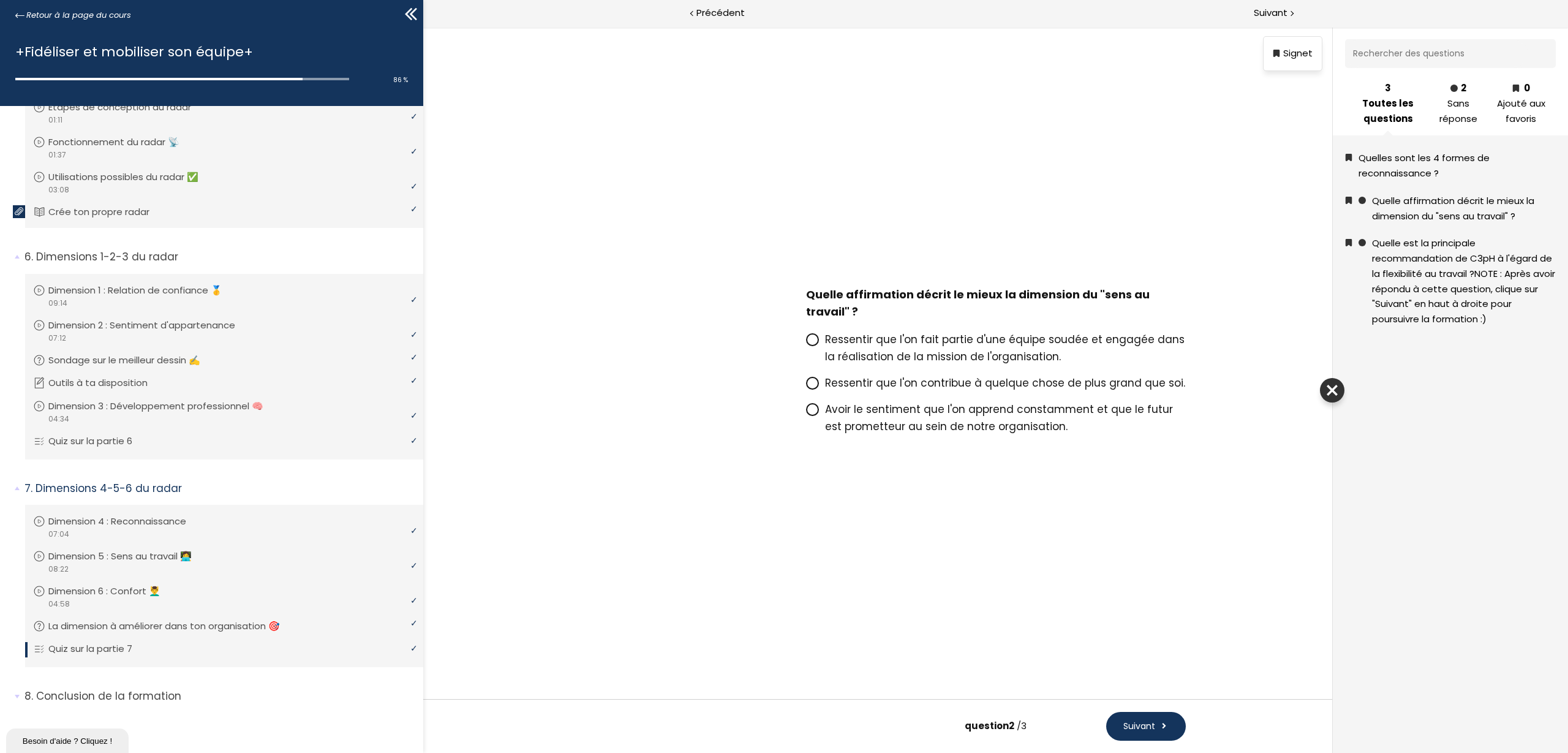
click at [856, 390] on p "Ressentir que l'on contribue à quelque chose de plus grand que soi." at bounding box center [1005, 382] width 361 height 17
click at [806, 386] on input "Ressentir que l'on contribue à quelque chose de plus grand que soi." at bounding box center [806, 386] width 0 height 0
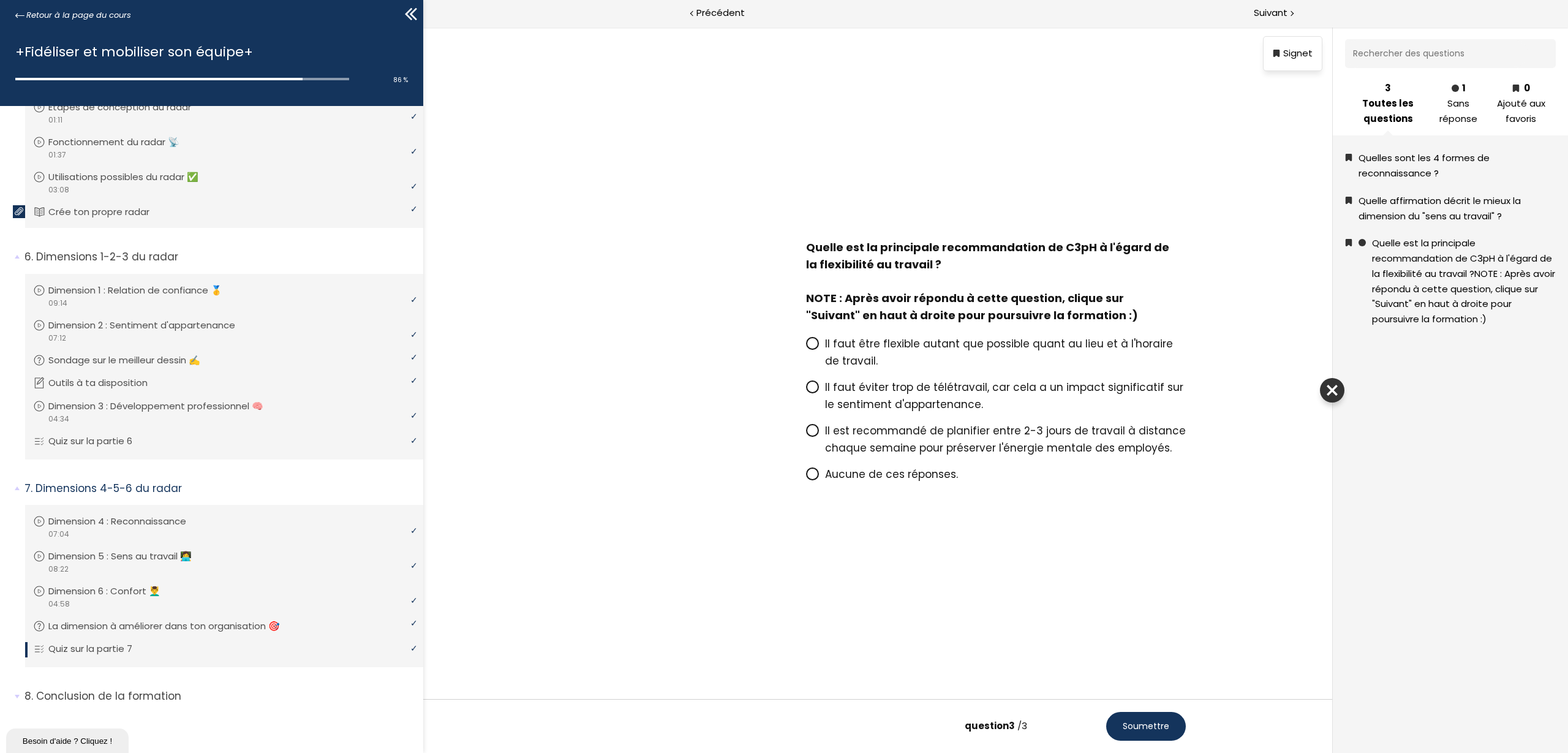
click at [835, 344] on span "Il faut être flexible autant que possible quant au lieu et à l'horaire de trava…" at bounding box center [999, 352] width 348 height 32
click at [806, 347] on input "Il faut être flexible autant que possible quant au lieu et à l'horaire de trava…" at bounding box center [806, 347] width 0 height 0
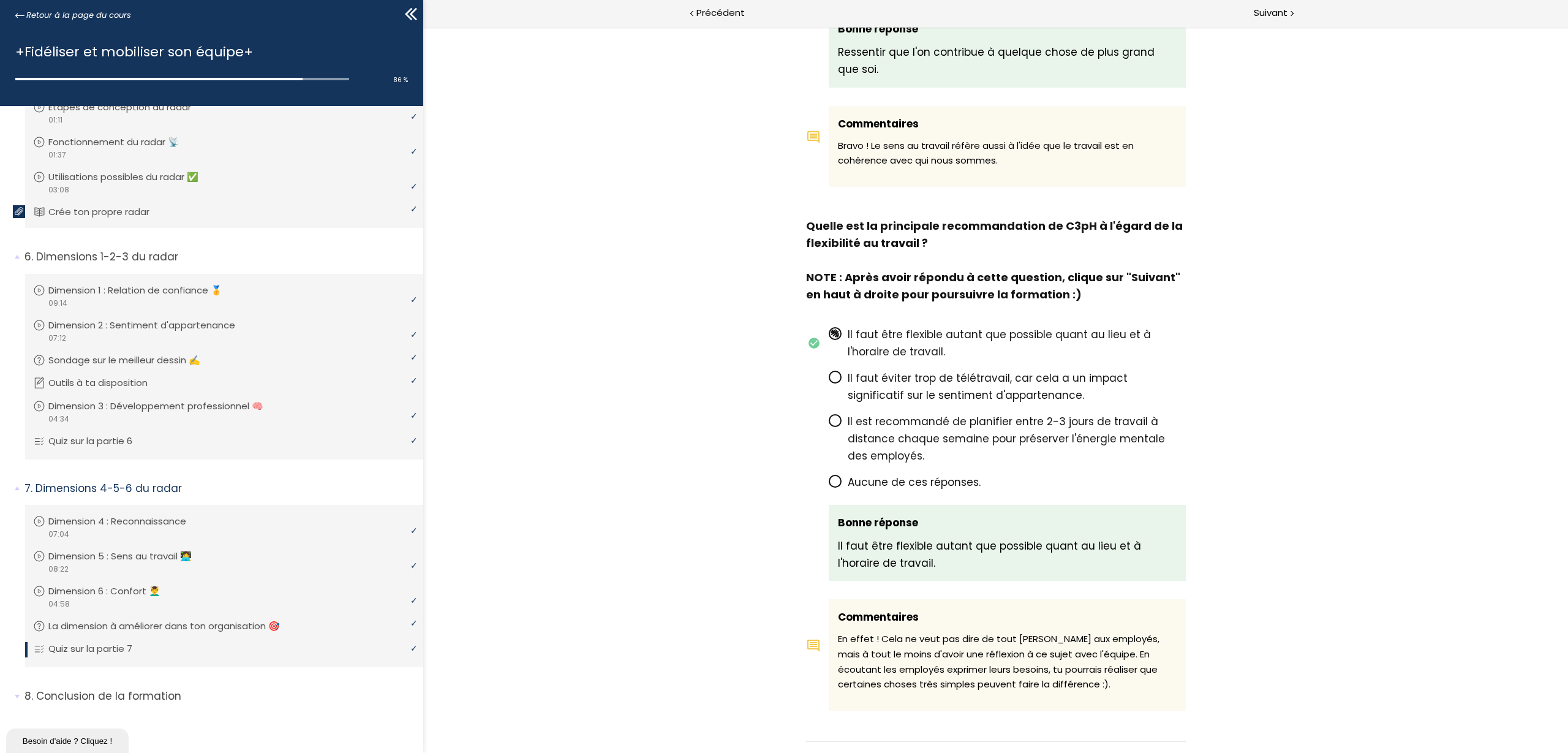
scroll to position [1142, 0]
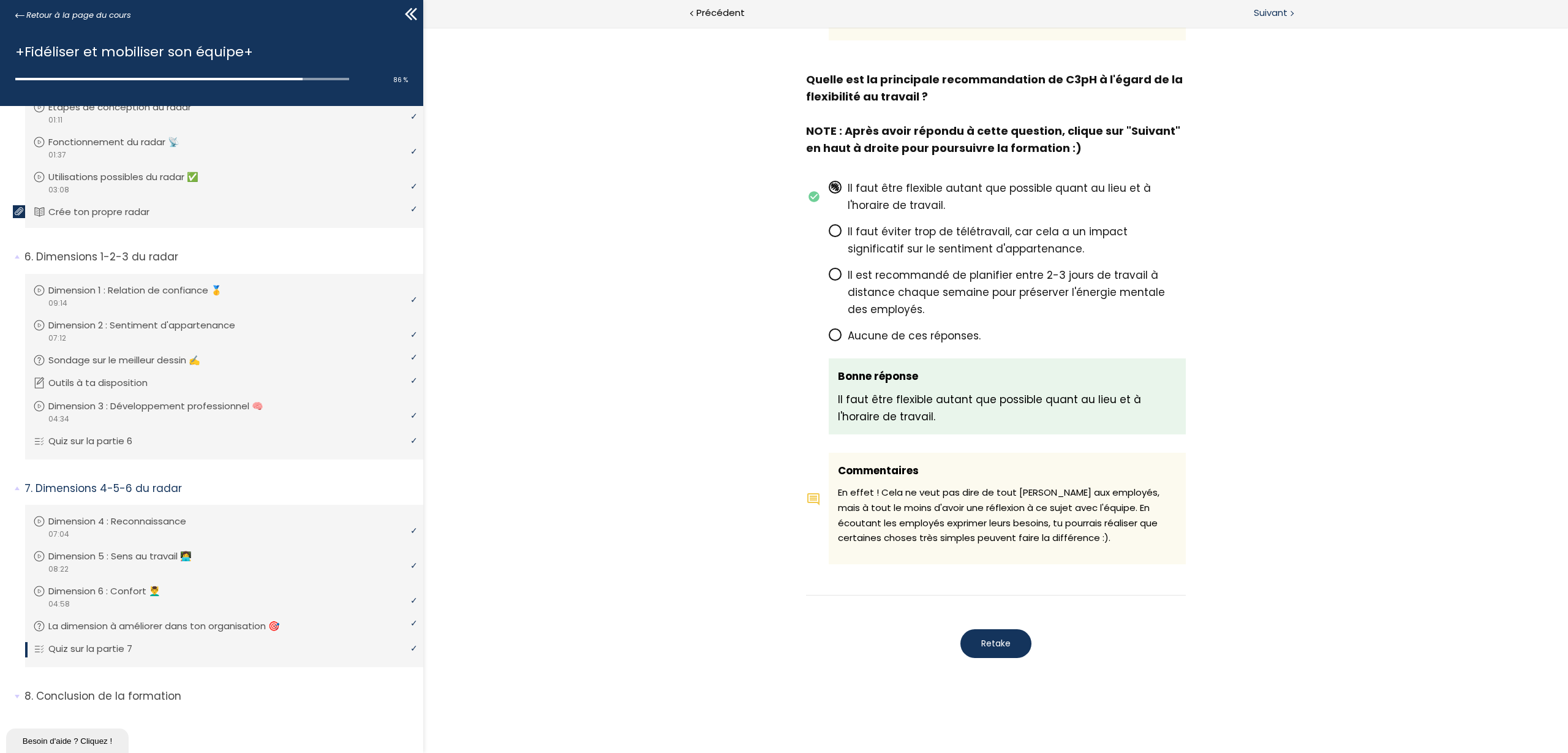
click at [1265, 14] on span "Suivant" at bounding box center [1271, 13] width 34 height 16
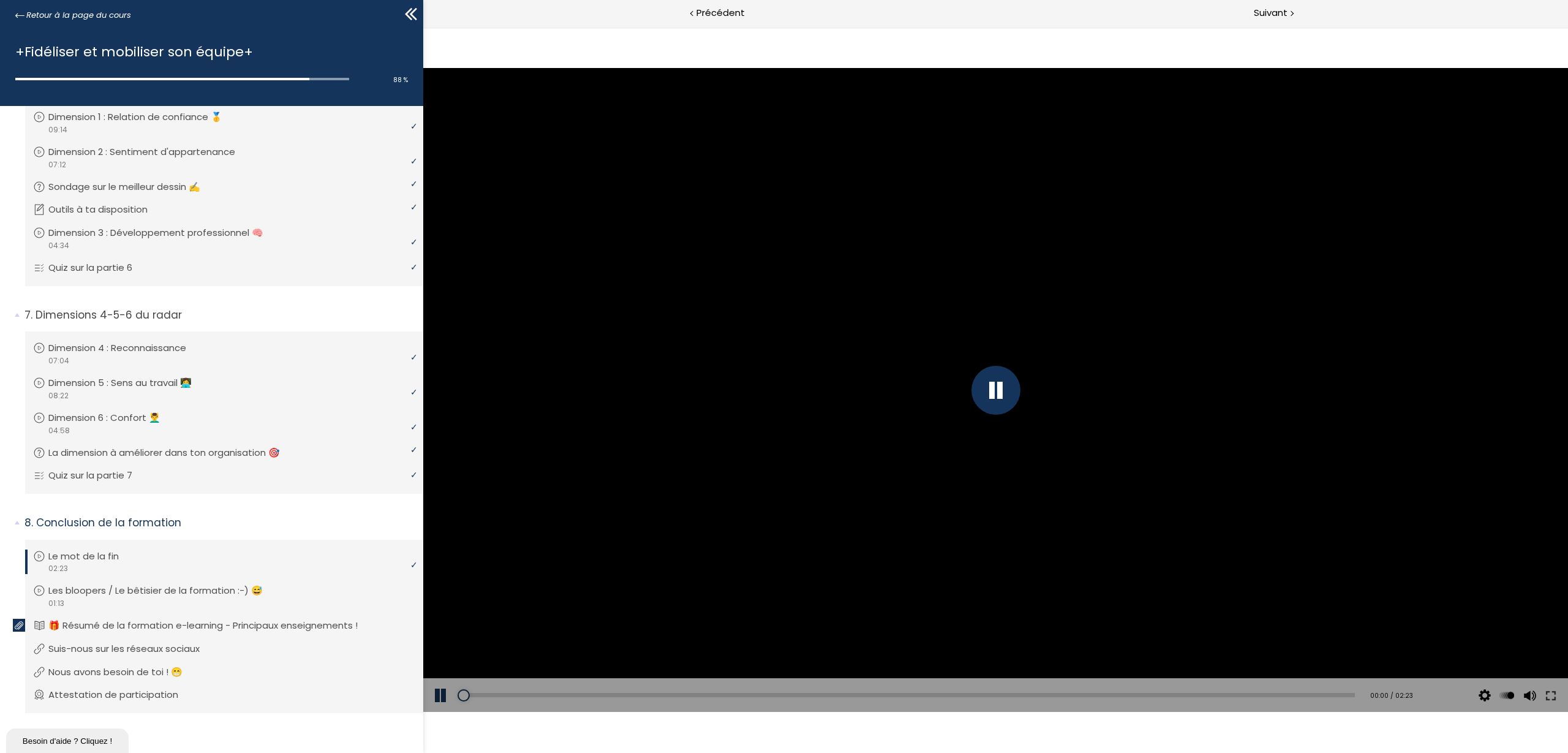
scroll to position [1216, 0]
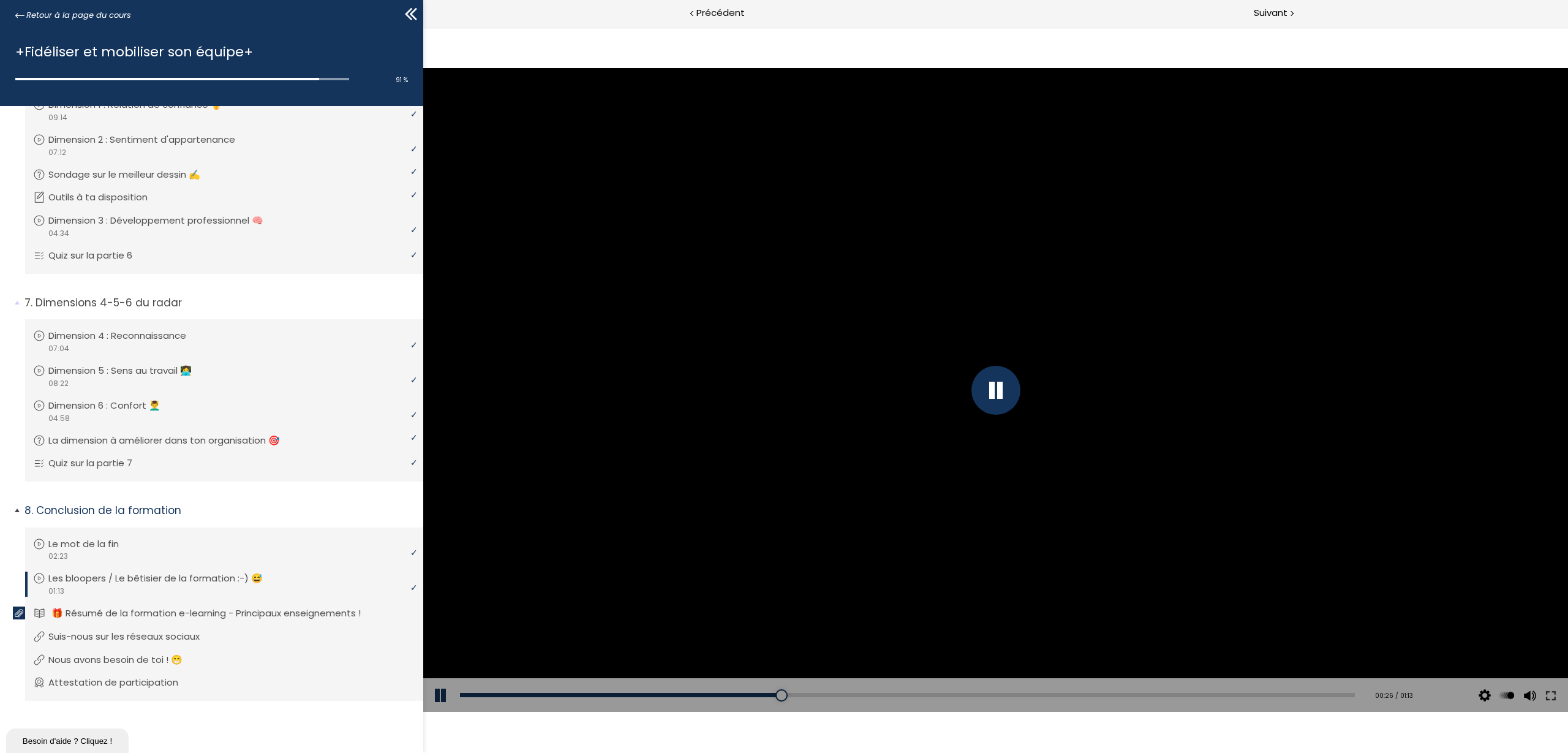
click at [220, 610] on p "🎁 Résumé de la formation e-learning - Principaux enseignements !" at bounding box center [215, 614] width 328 height 14
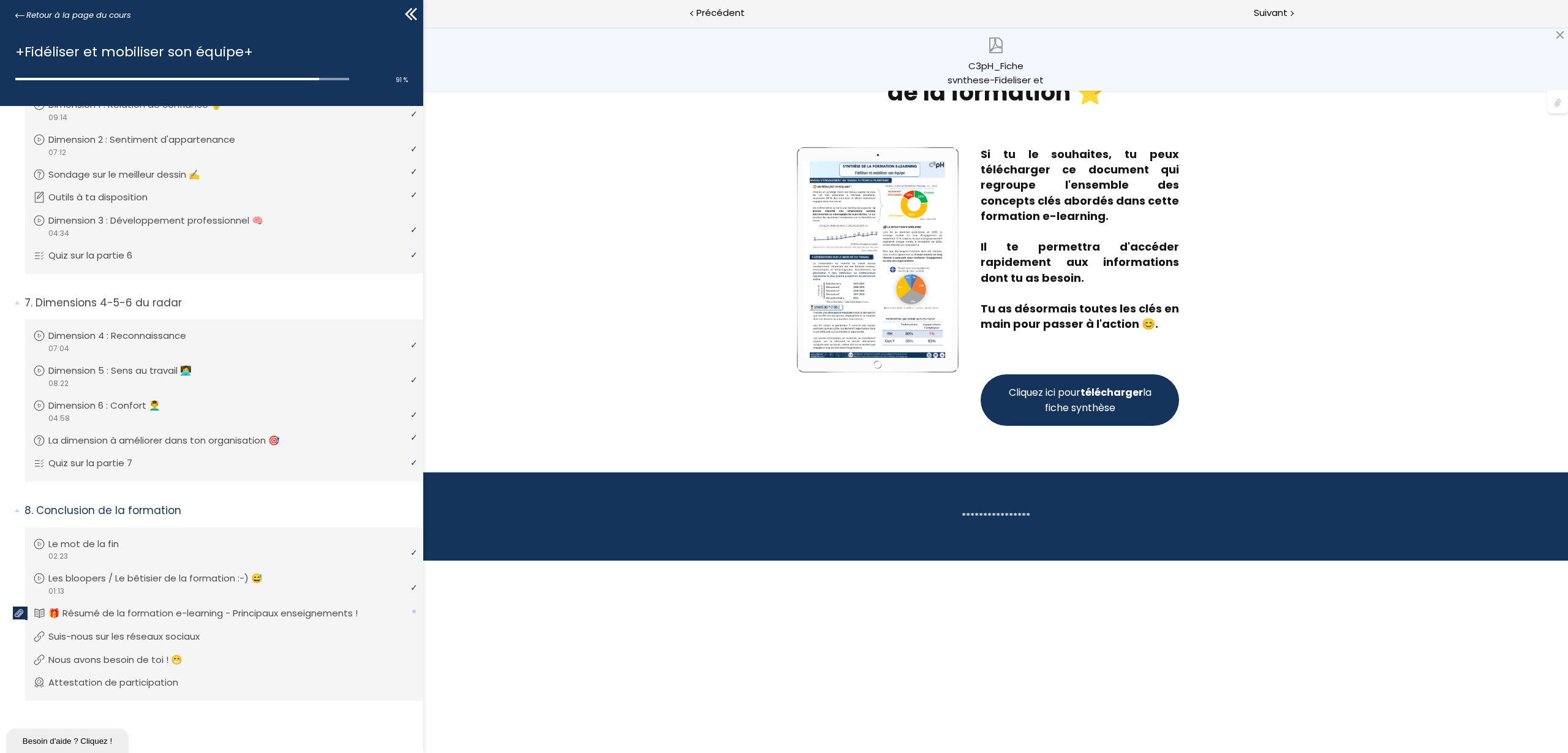
click at [1105, 396] on strong "télécharger" at bounding box center [1112, 392] width 62 height 14
click at [93, 661] on li "Vous devez avoir terminé l'unité (Nous avons besoin de toi ! 😁) pour pouvoir co…" at bounding box center [224, 660] width 398 height 33
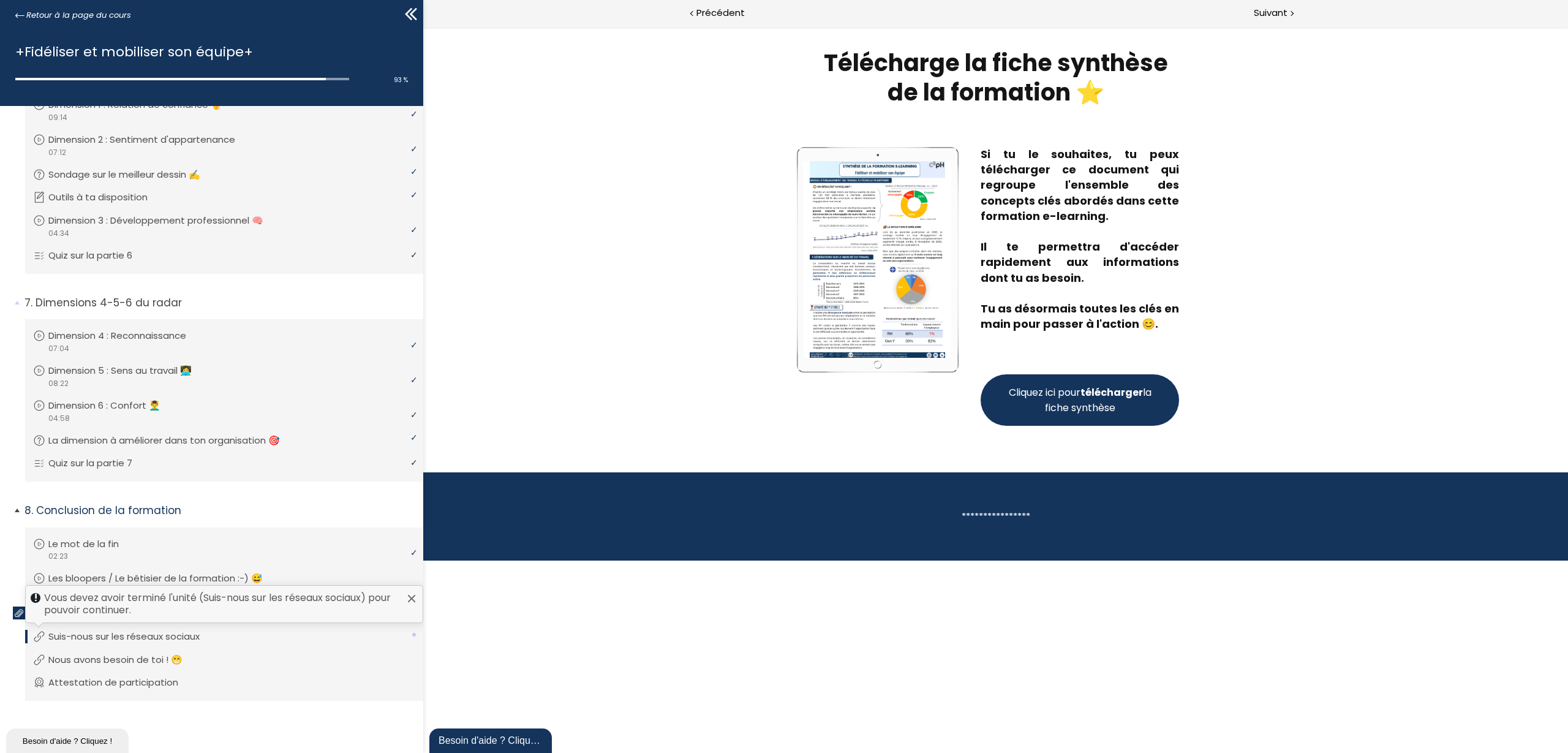
click at [127, 633] on p "Suis-nous sur les réseaux sociaux" at bounding box center [133, 637] width 170 height 14
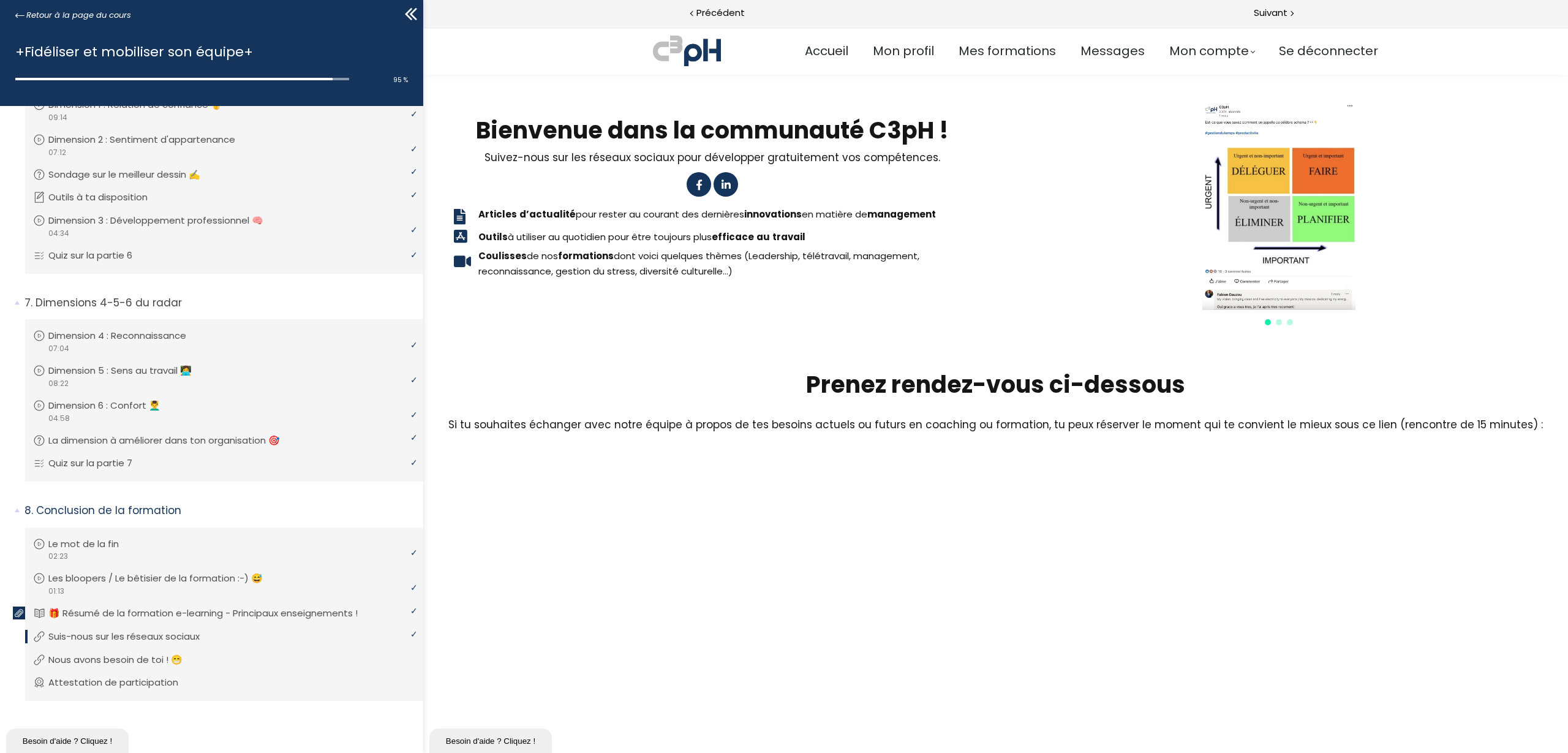
click at [727, 184] on span at bounding box center [726, 184] width 10 height 10
click at [137, 659] on p "Nous avons besoin de toi ! 😁" at bounding box center [128, 660] width 153 height 14
